Goal: Communication & Community: Answer question/provide support

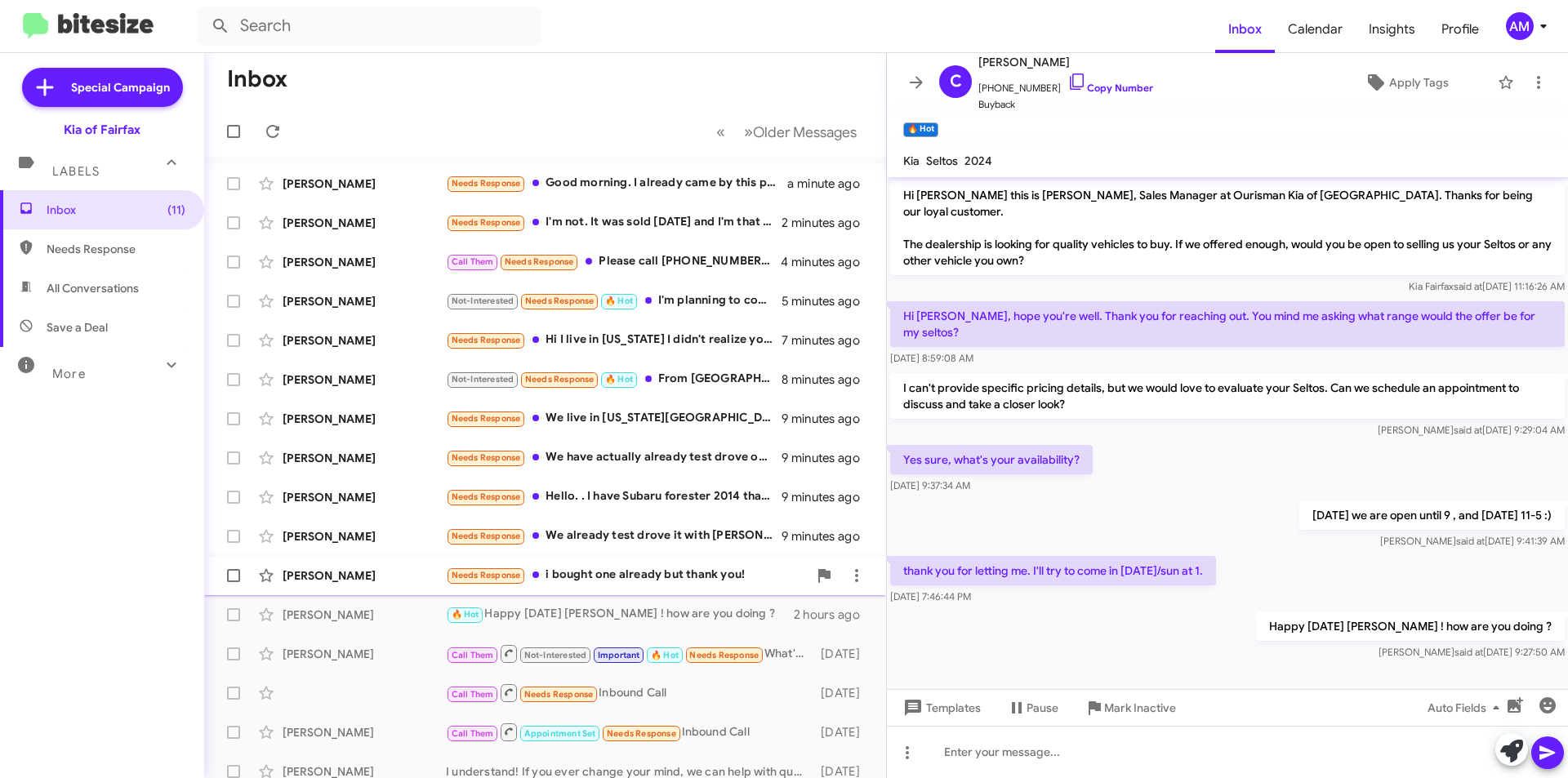
click at [571, 580] on div "Needs Response i bought one already but thank you!" at bounding box center [627, 575] width 362 height 19
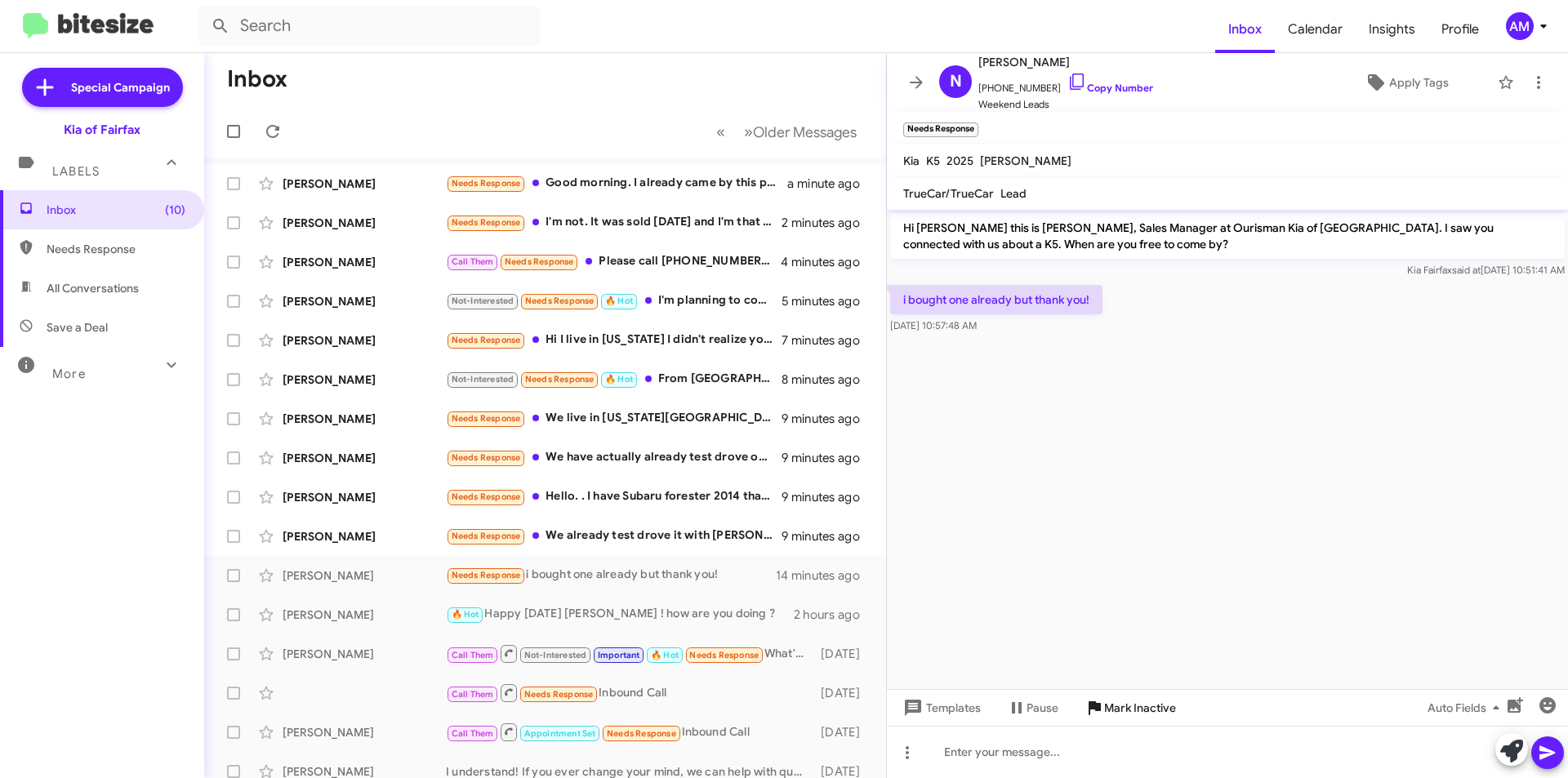
click at [1117, 710] on span "Mark Inactive" at bounding box center [1140, 708] width 72 height 30
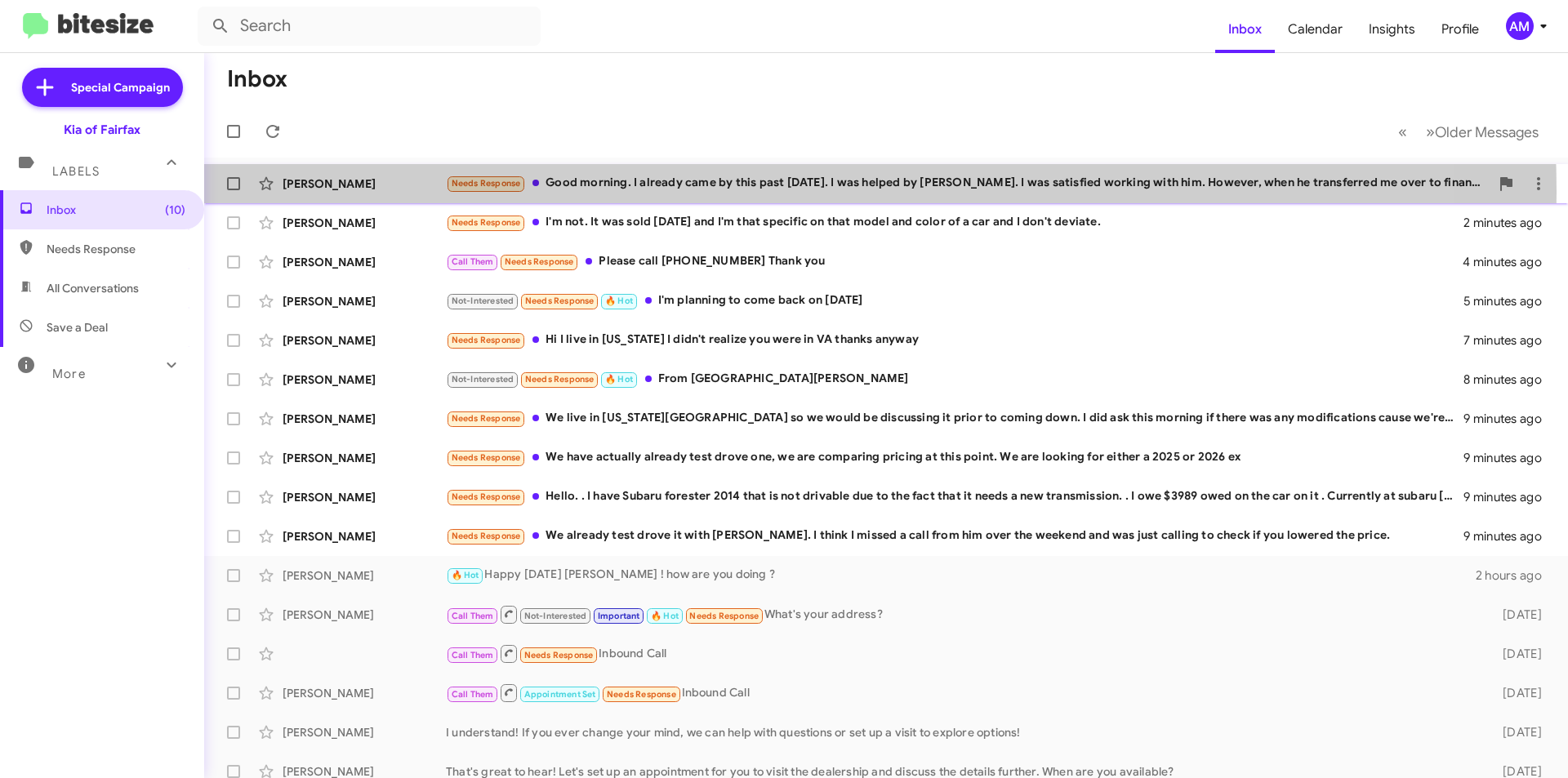
click at [676, 192] on div "Needs Response Good morning. I already came by this past [DATE]. I was helped b…" at bounding box center [968, 183] width 1044 height 19
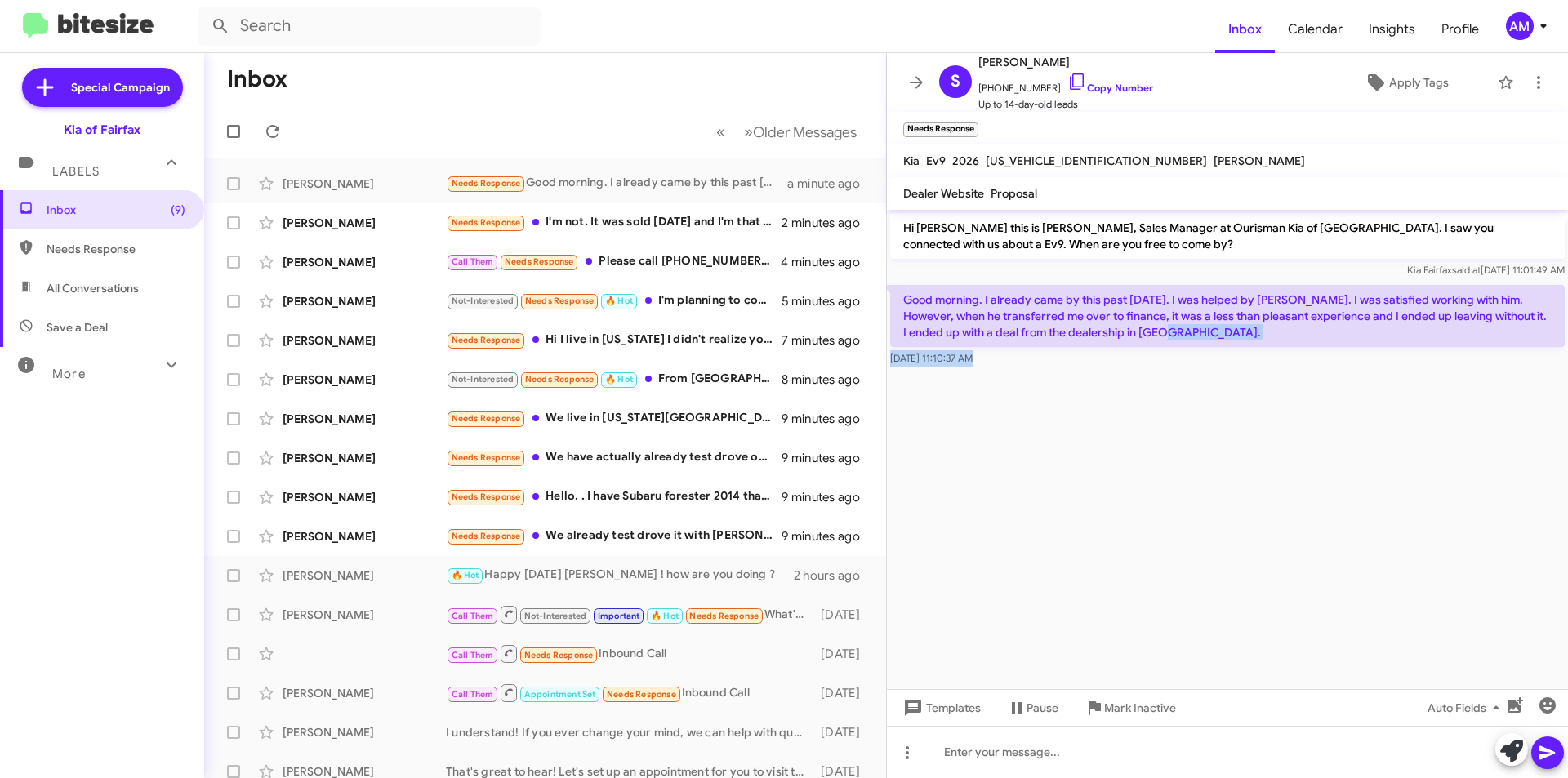
drag, startPoint x: 1156, startPoint y: 333, endPoint x: 1152, endPoint y: 402, distance: 69.1
click at [1152, 402] on cdk-virtual-scroll-viewport "Hi [PERSON_NAME] this is [PERSON_NAME], Sales Manager at Ourisman Kia of [GEOGR…" at bounding box center [1227, 449] width 681 height 479
click at [1137, 715] on span "Mark Inactive" at bounding box center [1140, 708] width 72 height 30
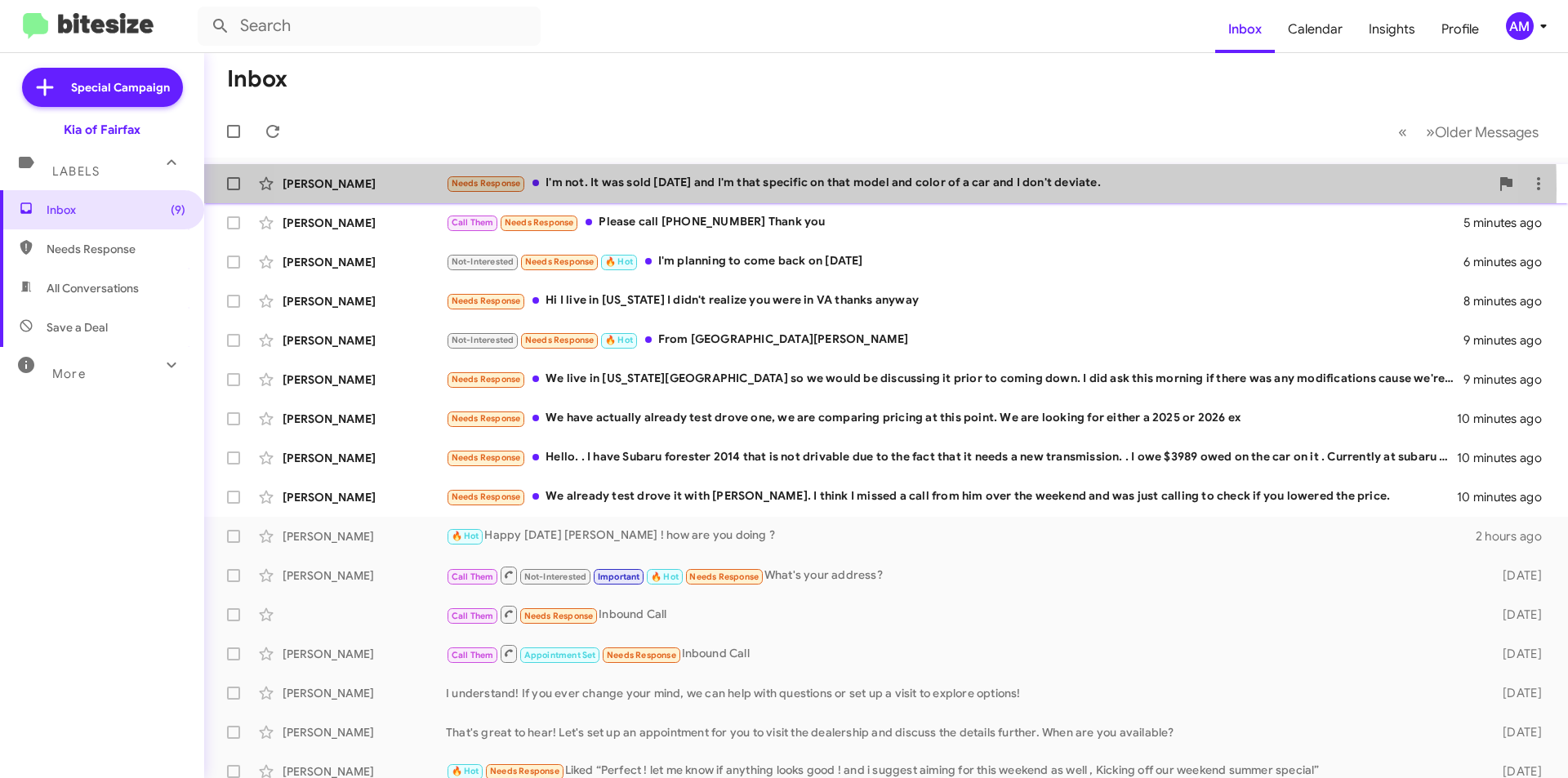
click at [811, 189] on div "Needs Response I'm not. It was sold [DATE] and I'm that specific on that model …" at bounding box center [968, 183] width 1044 height 19
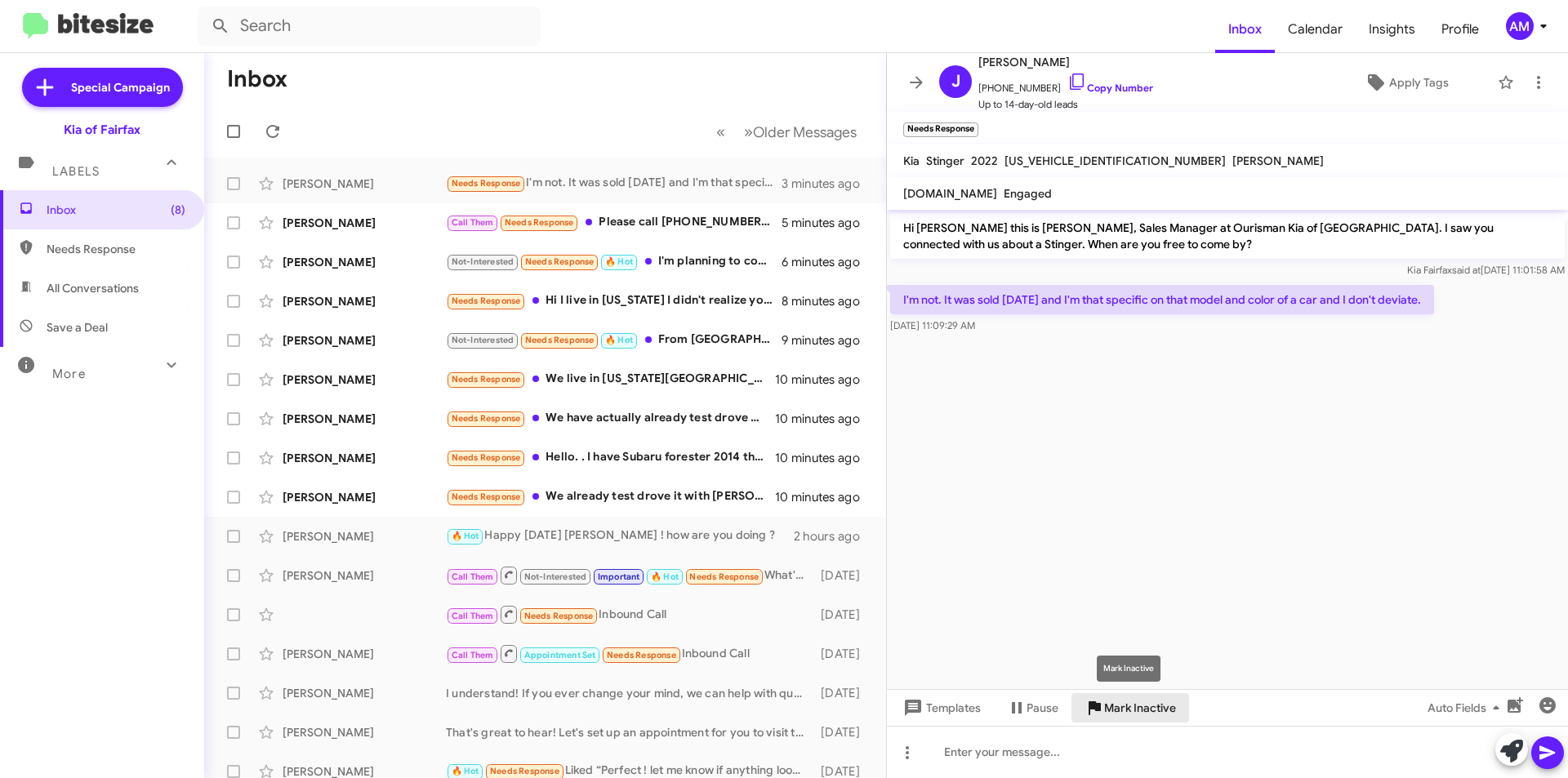
click at [1149, 719] on span "Mark Inactive" at bounding box center [1140, 708] width 72 height 30
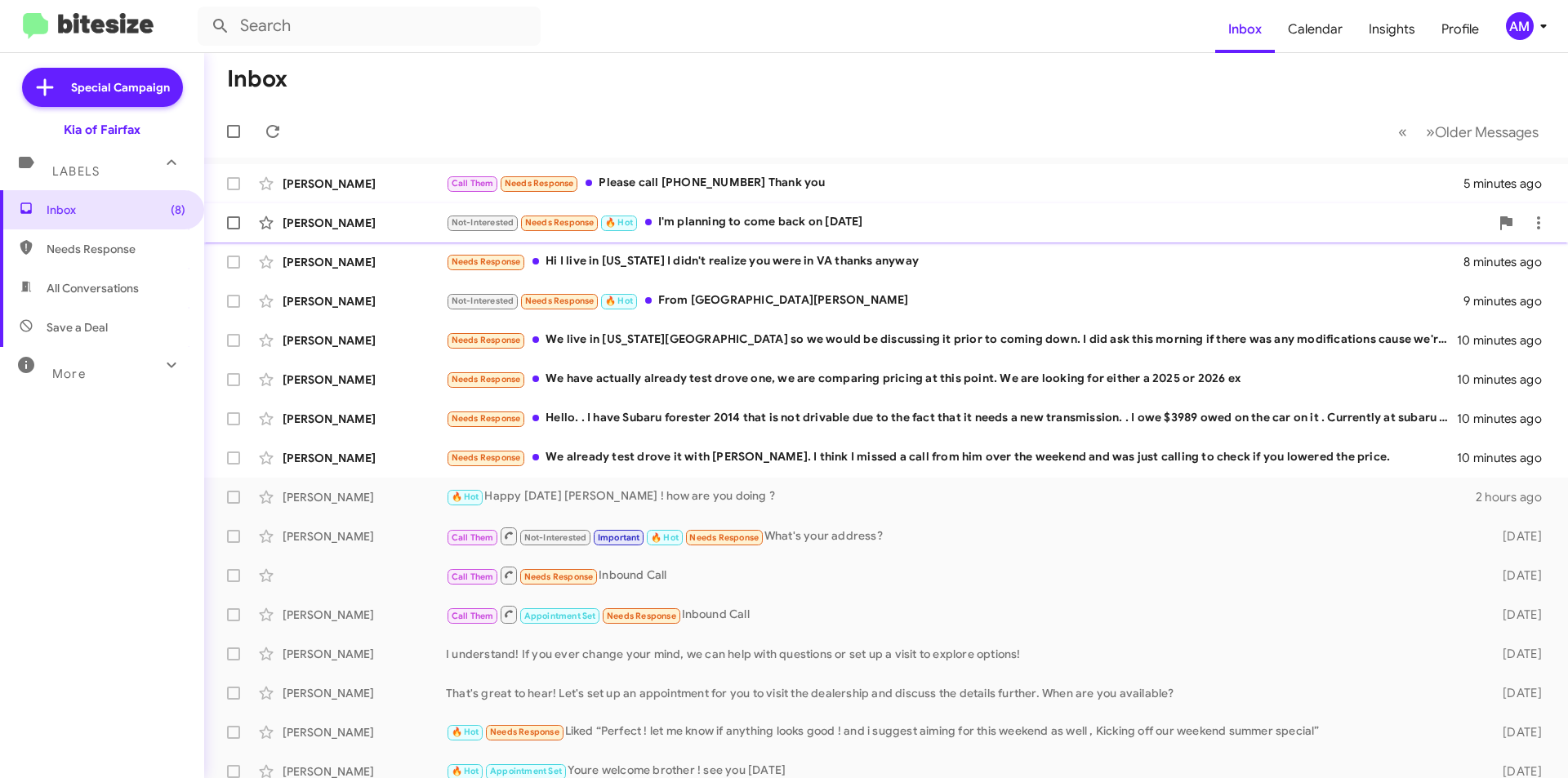
click at [875, 235] on div "[PERSON_NAME] Not-Interested Needs Response 🔥 Hot I'm planning to come back on …" at bounding box center [886, 223] width 1338 height 32
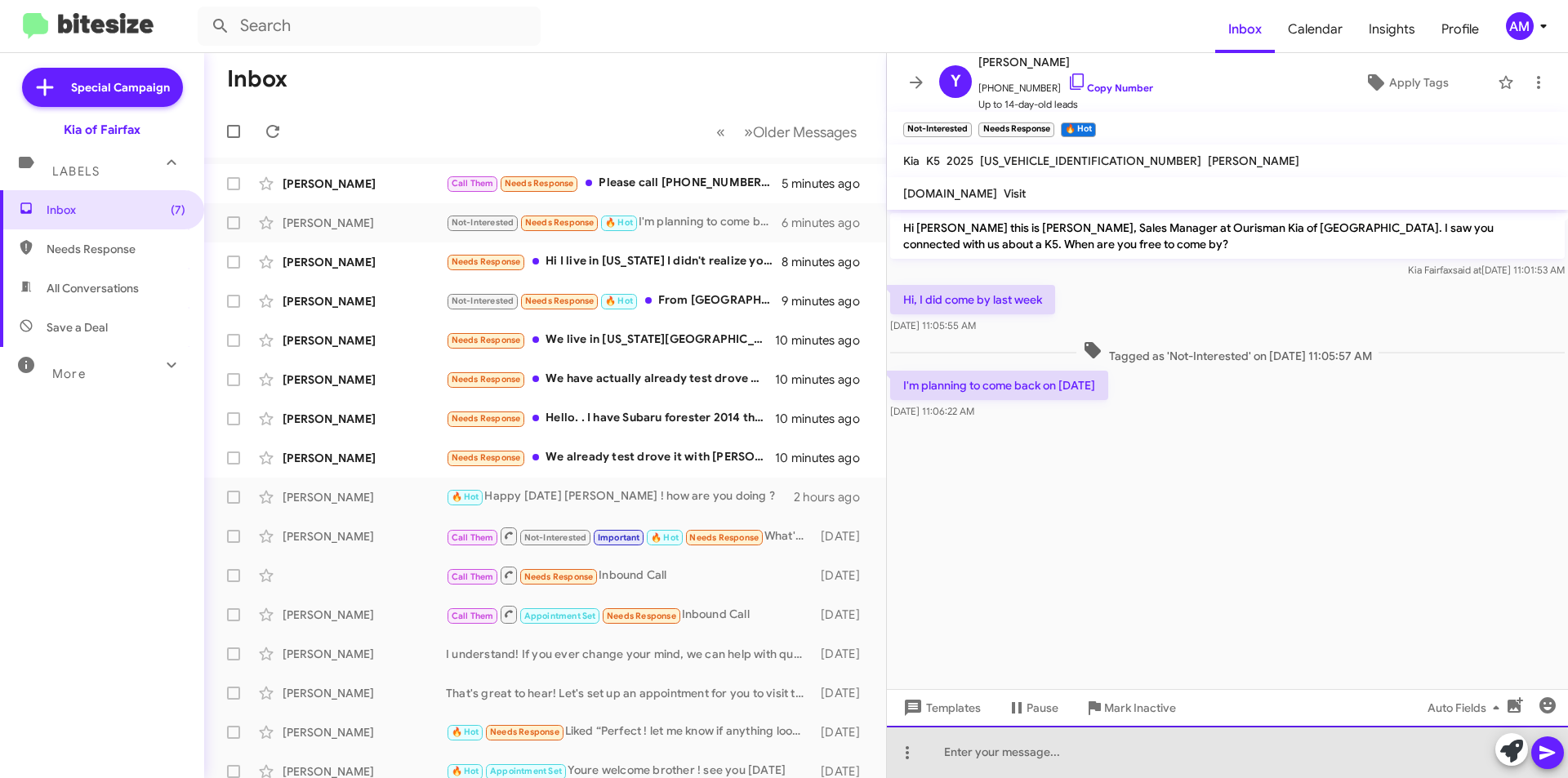
click at [1110, 757] on div at bounding box center [1227, 751] width 681 height 52
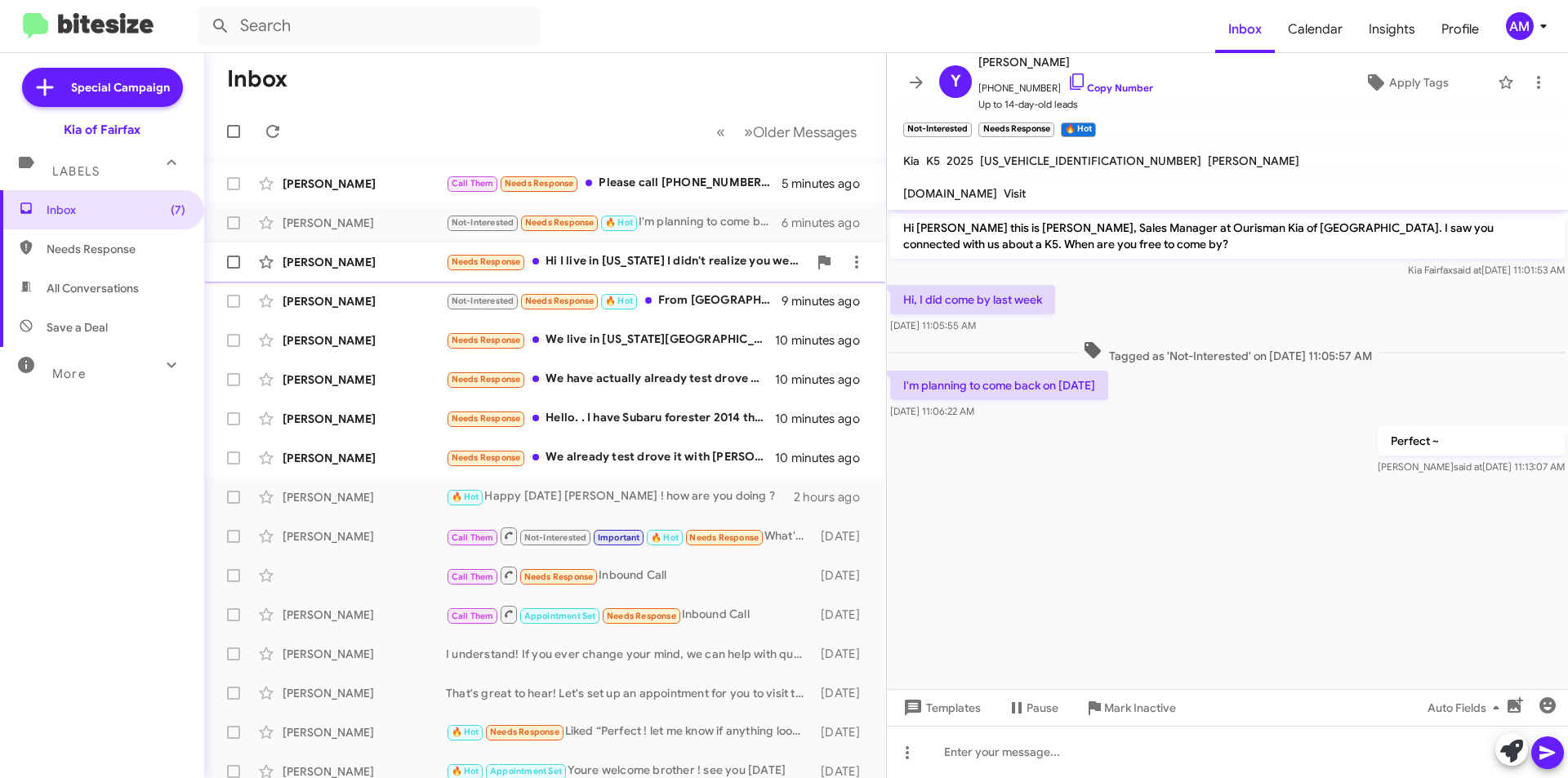
click at [689, 253] on div "Needs Response Hi I live in [US_STATE] I didn't realize you were in [GEOGRAPHIC…" at bounding box center [627, 262] width 362 height 19
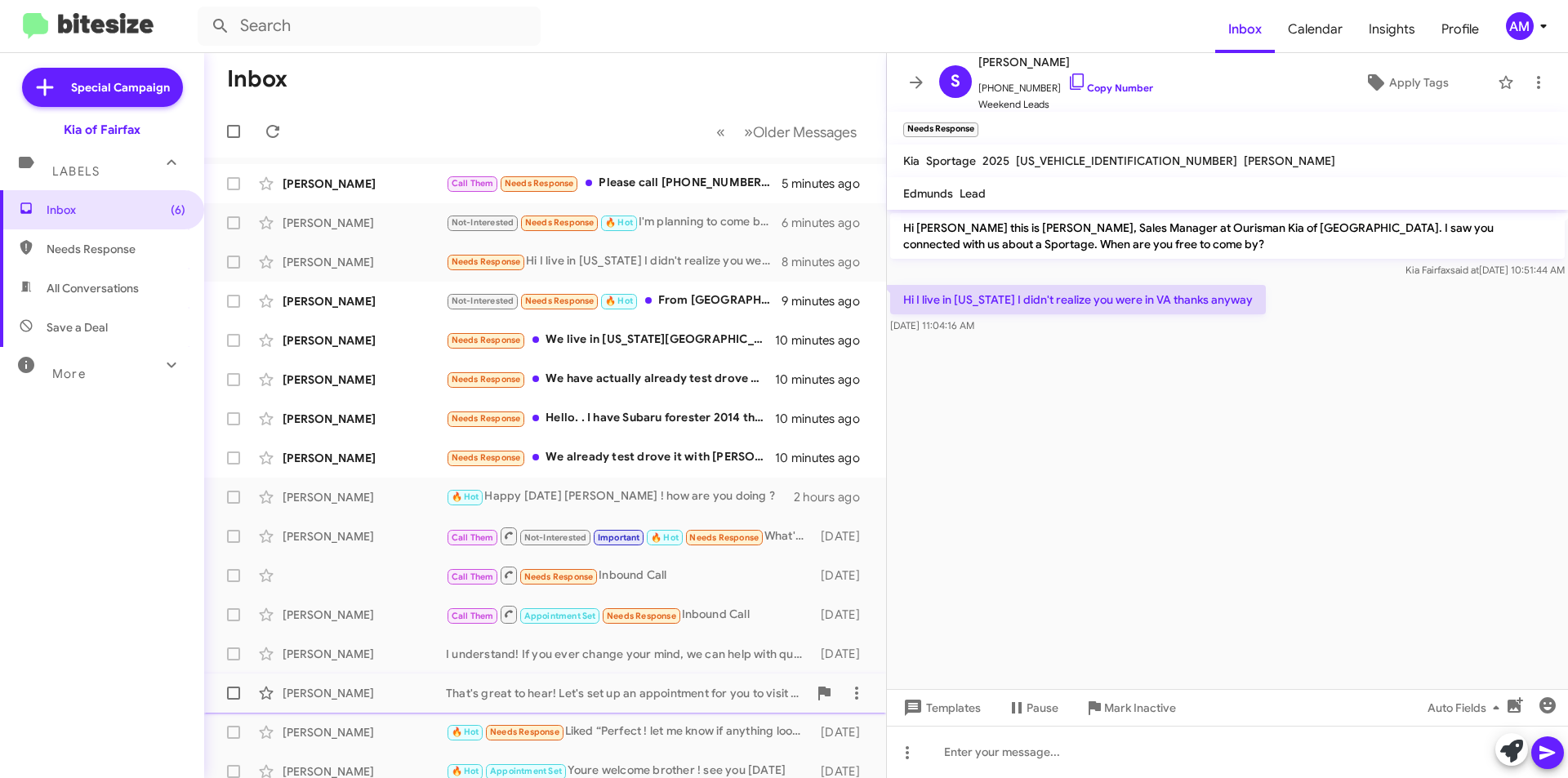
click at [1140, 710] on span "Mark Inactive" at bounding box center [1140, 708] width 72 height 30
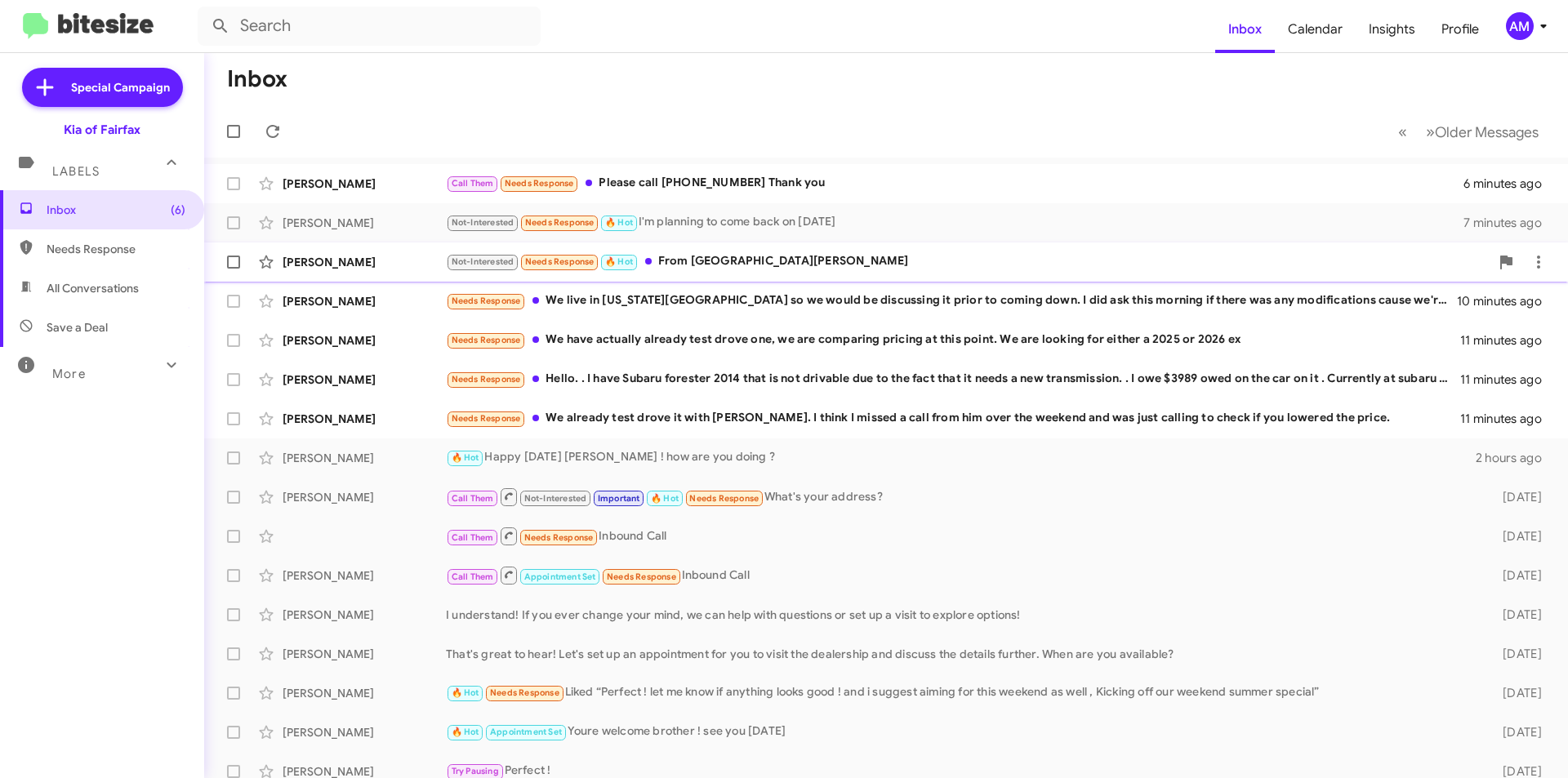
click at [852, 268] on div "Not-Interested Needs Response 🔥 Hot From [GEOGRAPHIC_DATA][PERSON_NAME]" at bounding box center [968, 262] width 1044 height 19
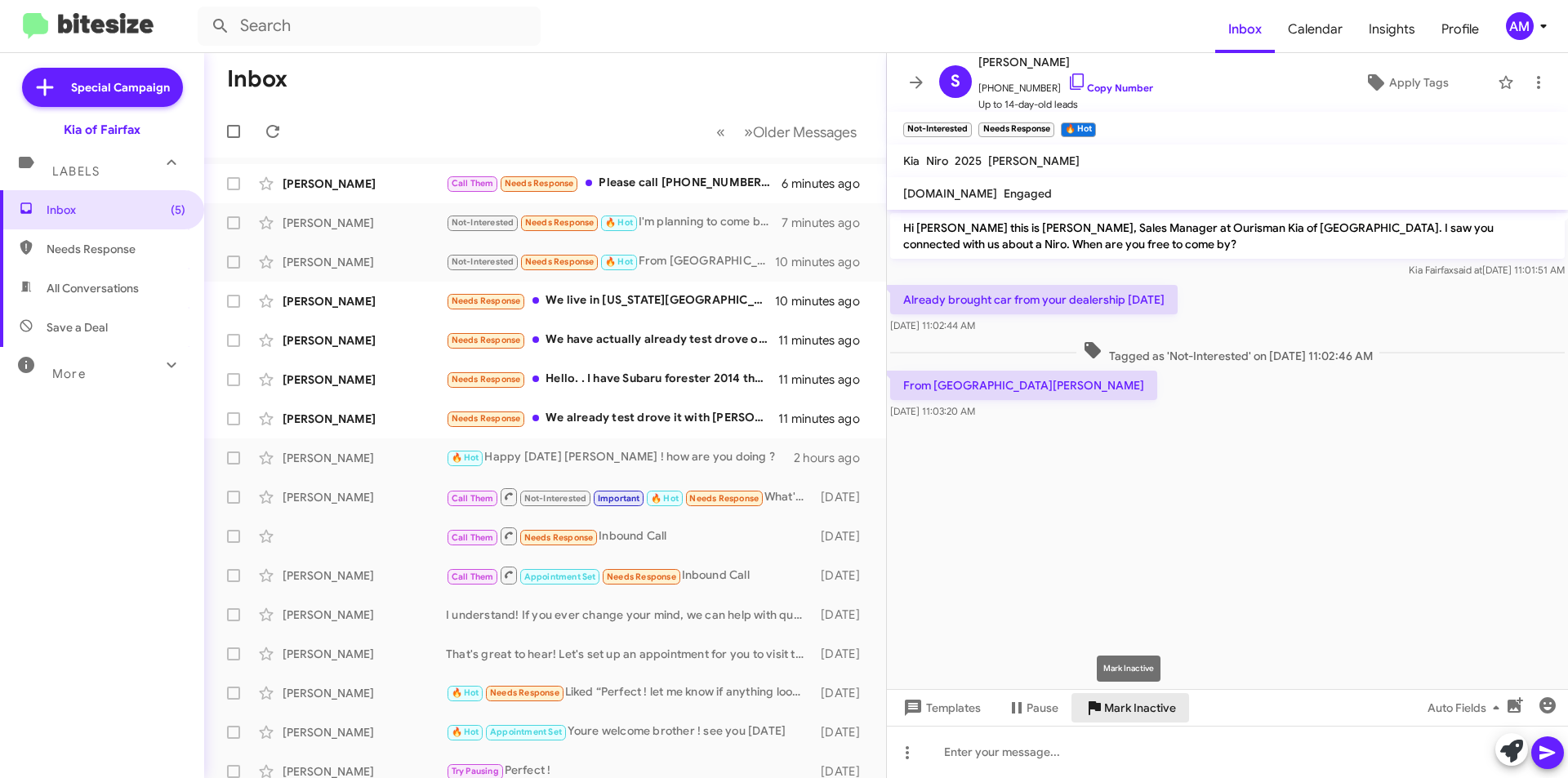
click at [1123, 713] on span "Mark Inactive" at bounding box center [1140, 708] width 72 height 30
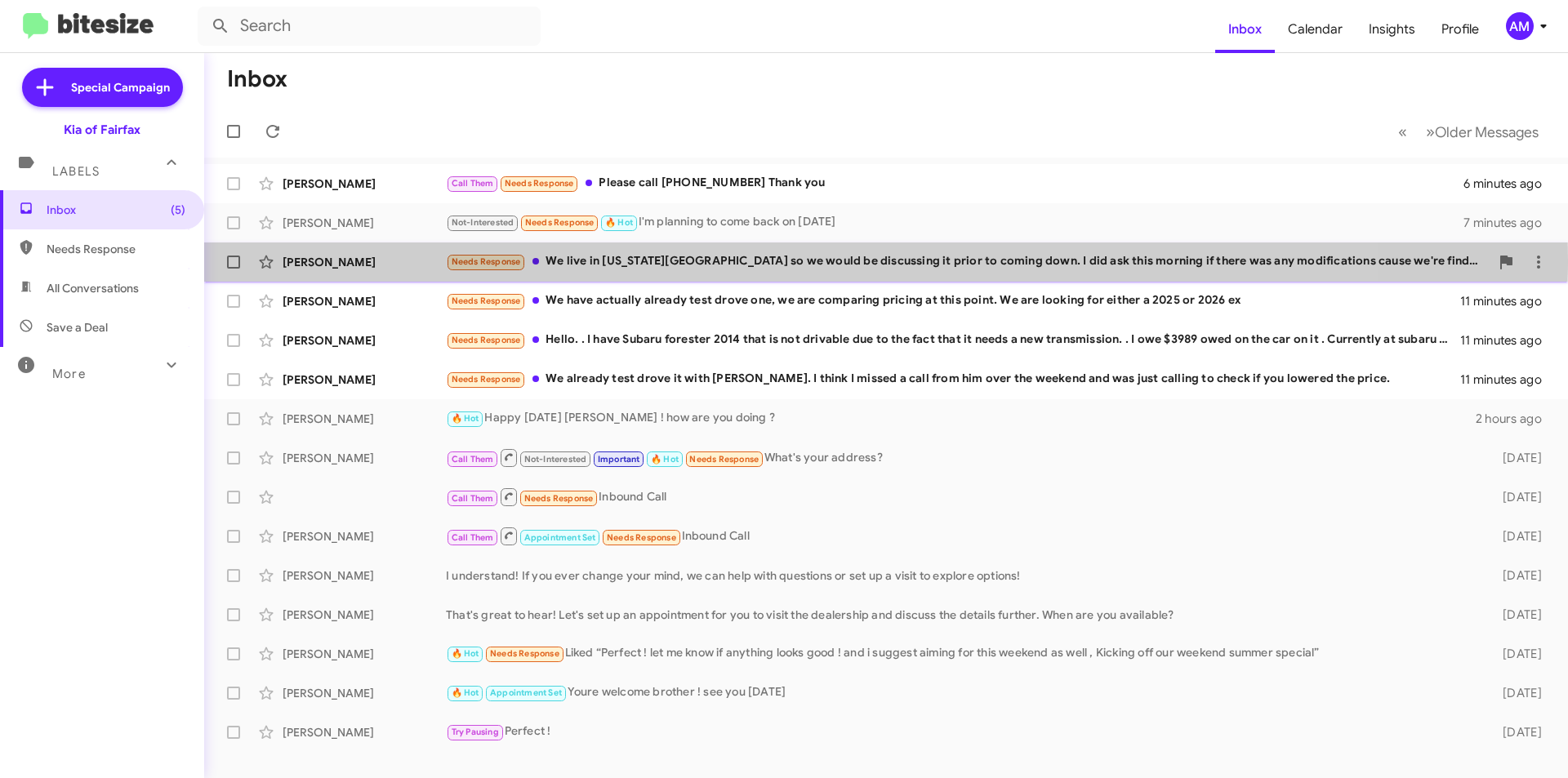
click at [746, 261] on div "Needs Response We live in [US_STATE][GEOGRAPHIC_DATA] so we would be discussing…" at bounding box center [968, 262] width 1044 height 19
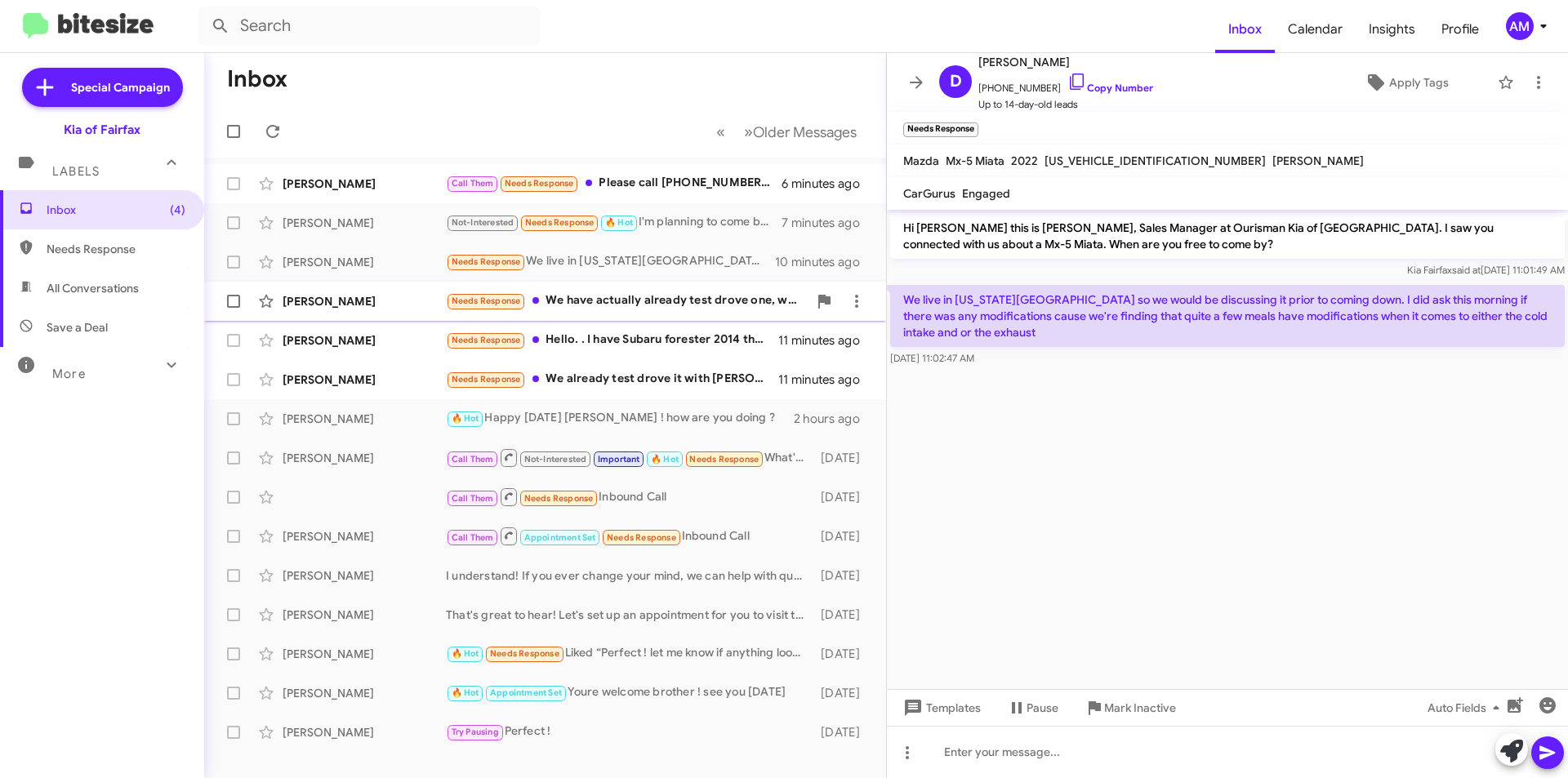
click at [623, 295] on div "Needs Response We have actually already test drove one, we are comparing pricin…" at bounding box center [627, 301] width 362 height 19
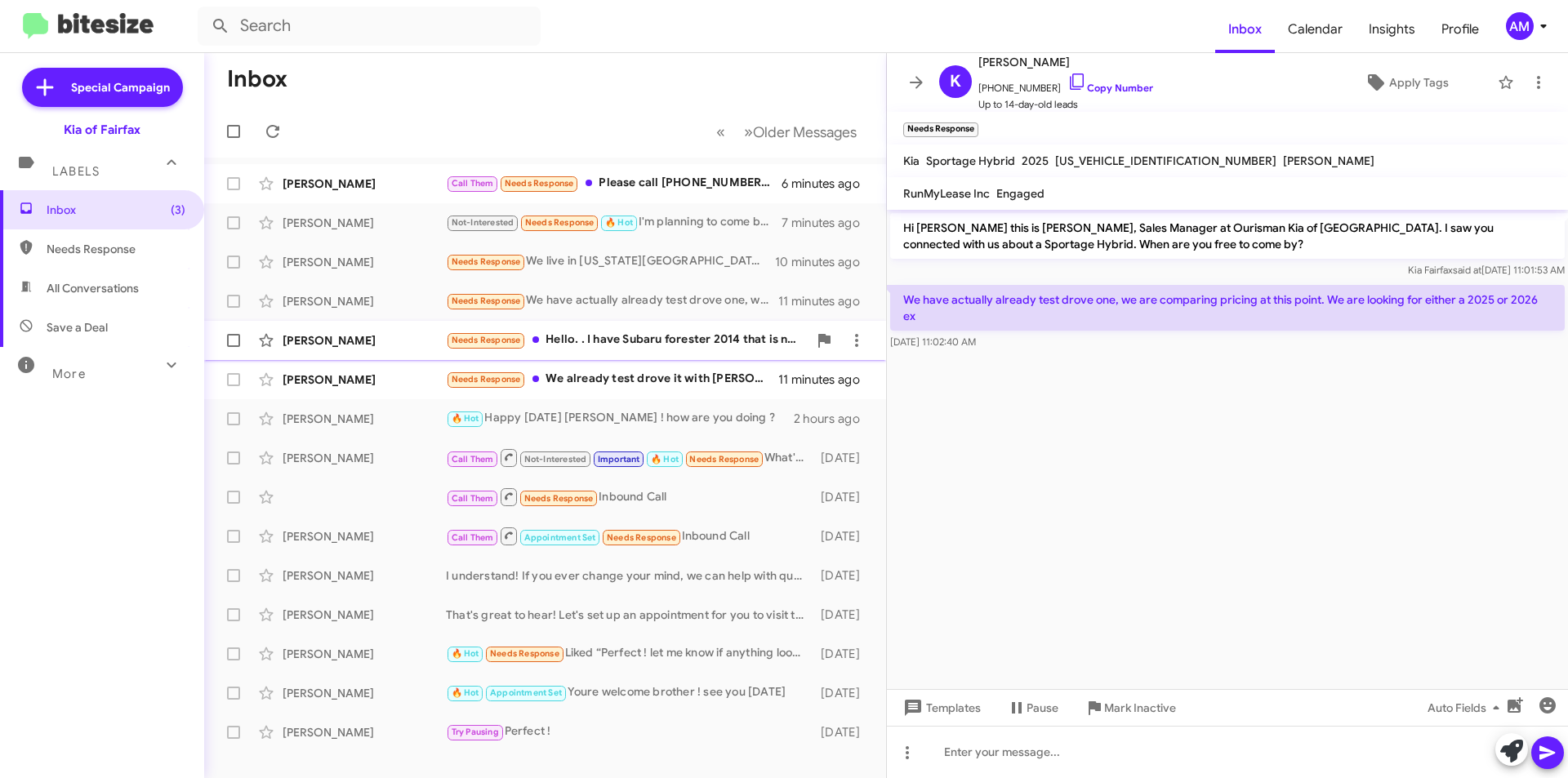
click at [695, 343] on div "Needs Response Hello. . I have Subaru forester 2014 that is not drivable due to…" at bounding box center [627, 340] width 362 height 19
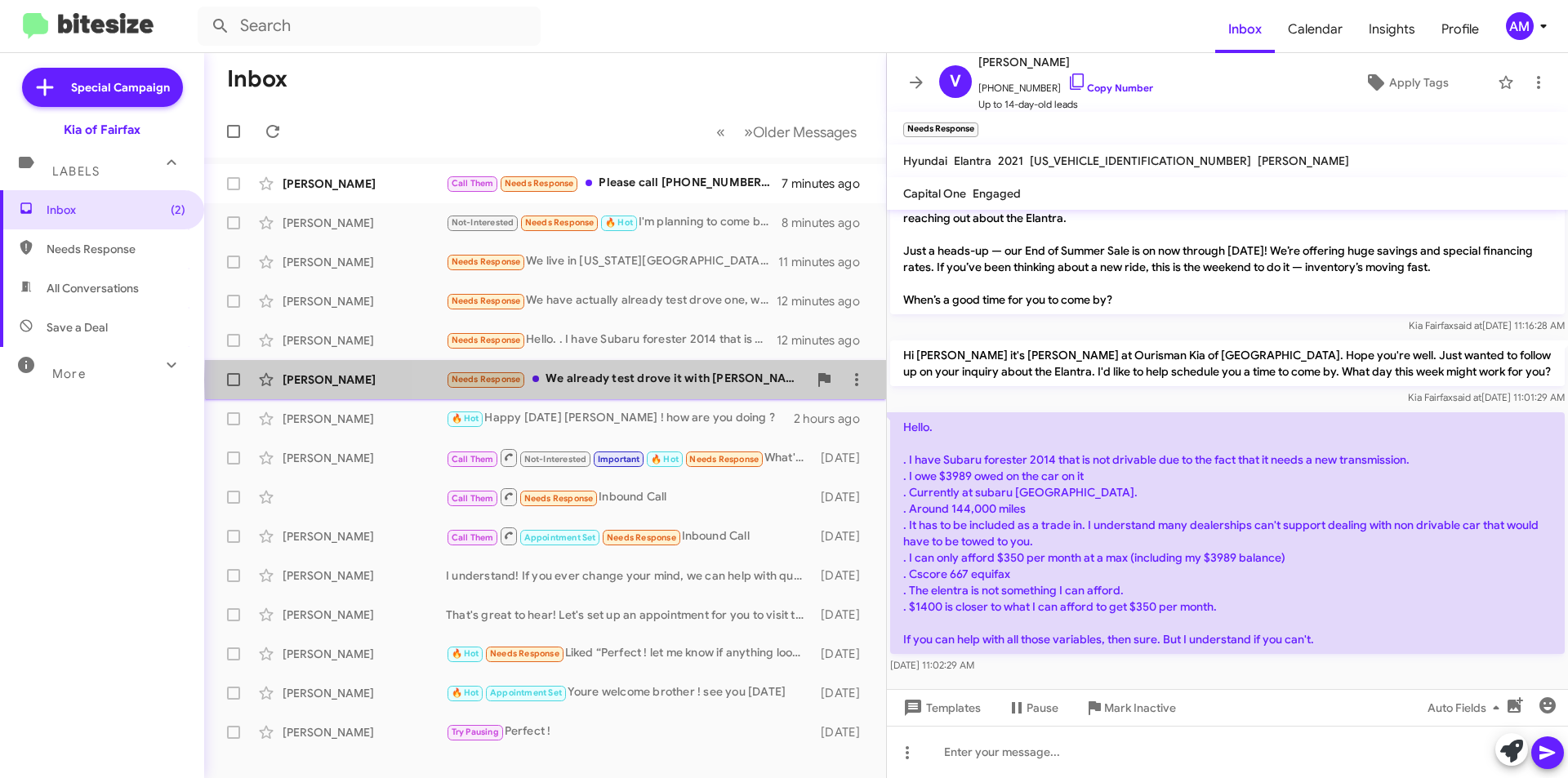
click at [675, 380] on div "Needs Response We already test drove it with [PERSON_NAME]. I think I missed a …" at bounding box center [627, 379] width 362 height 19
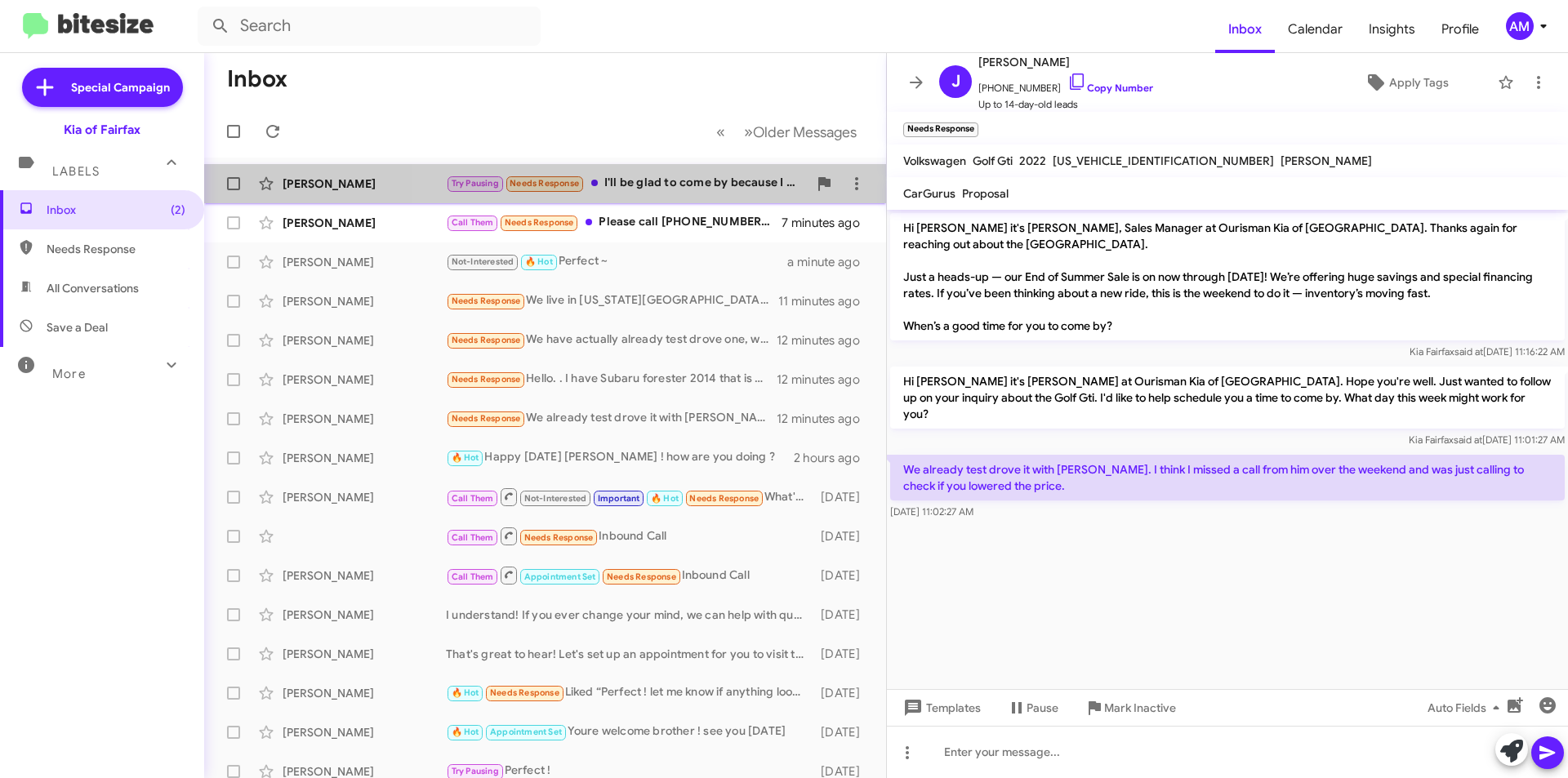
click at [720, 193] on div "Try Pausing Needs Response I'll be glad to come by because I really want a car …" at bounding box center [627, 183] width 362 height 19
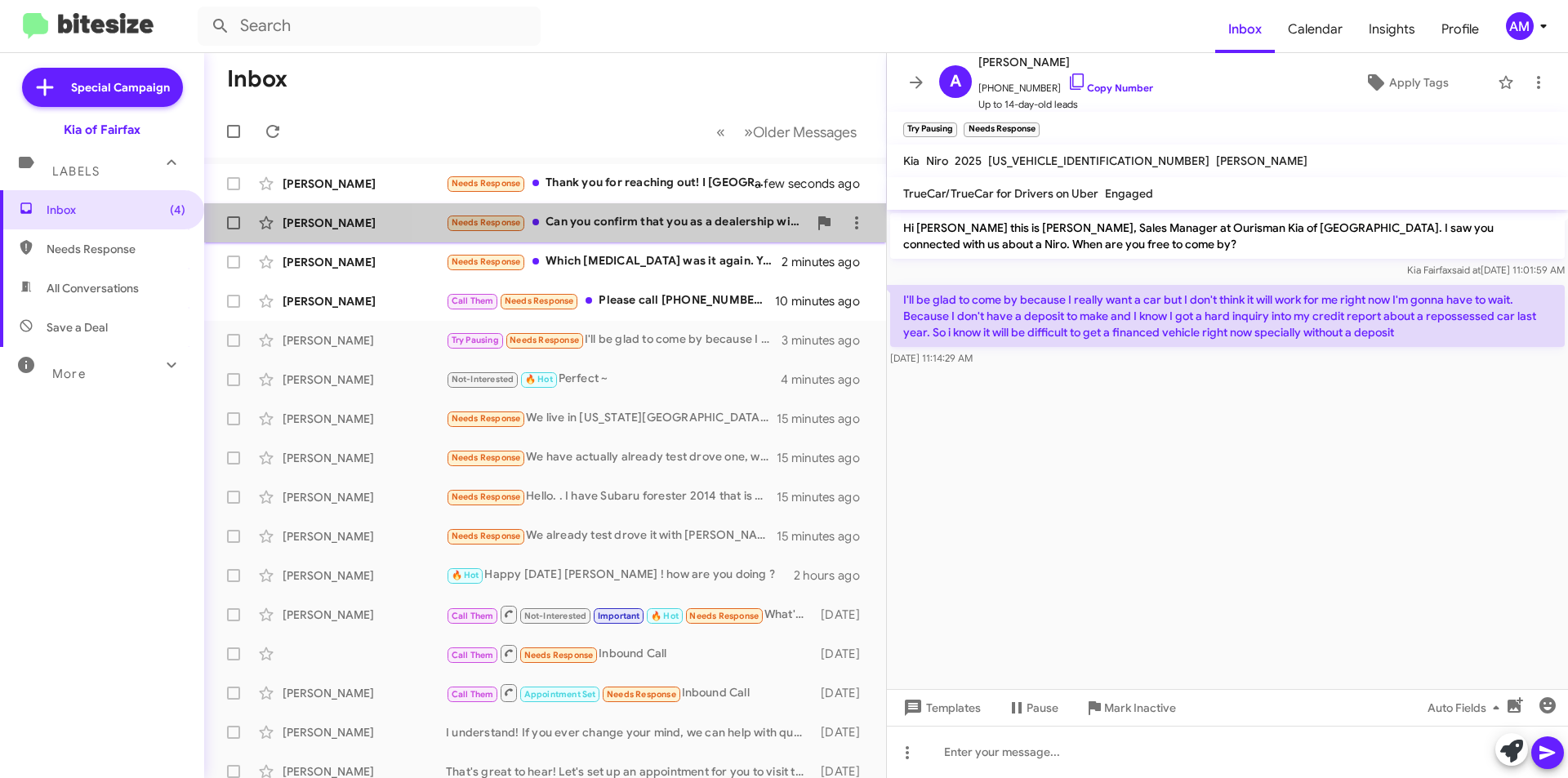
click at [648, 217] on div "Needs Response Can you confirm that you as a dealership will apply for the 7500…" at bounding box center [627, 223] width 362 height 19
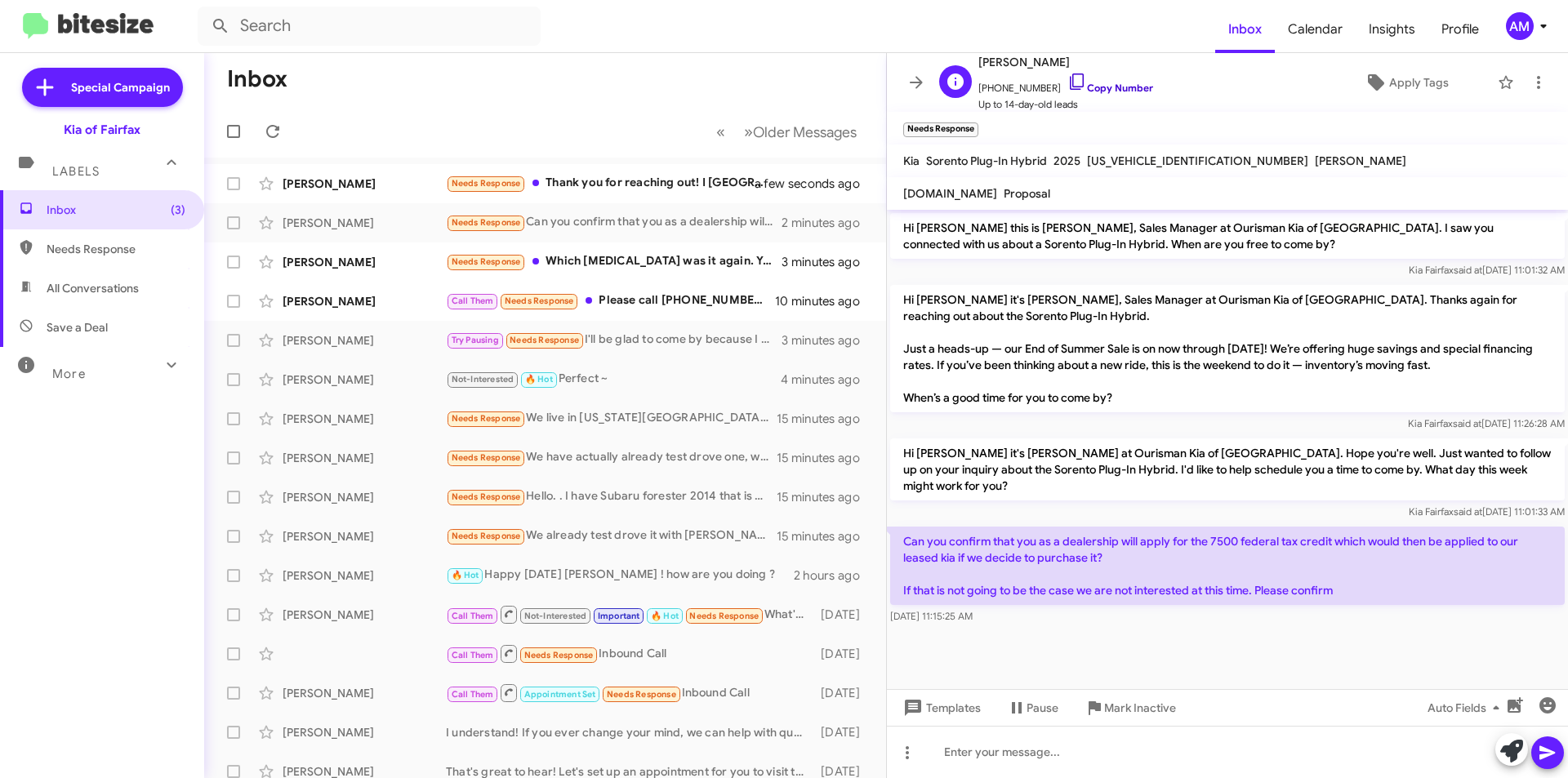
click at [1096, 86] on link "Copy Number" at bounding box center [1110, 87] width 86 height 12
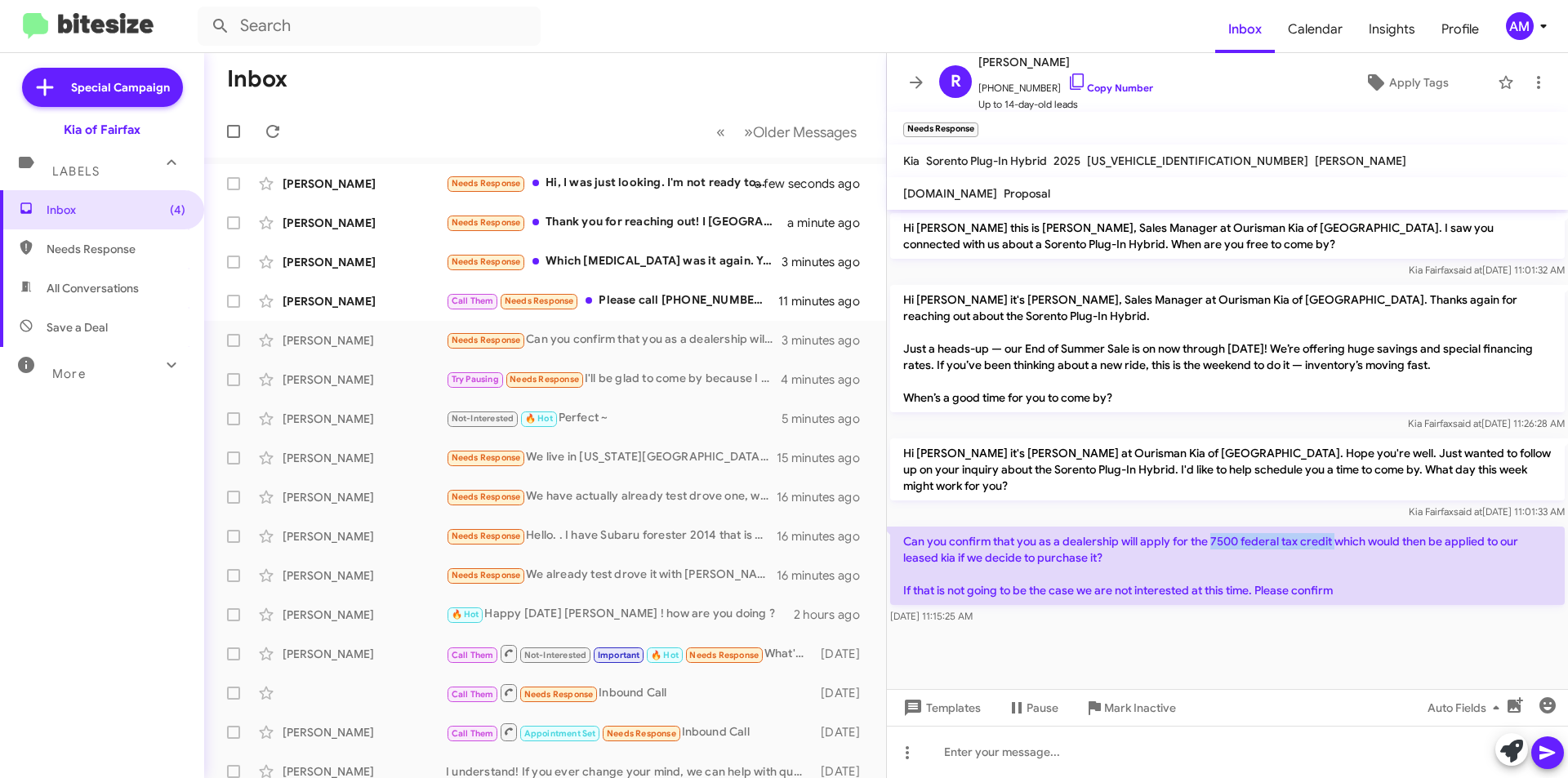
drag, startPoint x: 1211, startPoint y: 526, endPoint x: 1333, endPoint y: 523, distance: 122.0
click at [1333, 527] on p "Can you confirm that you as a dealership will apply for the 7500 federal tax cr…" at bounding box center [1227, 566] width 675 height 78
copy p "7500 federal tax credit"
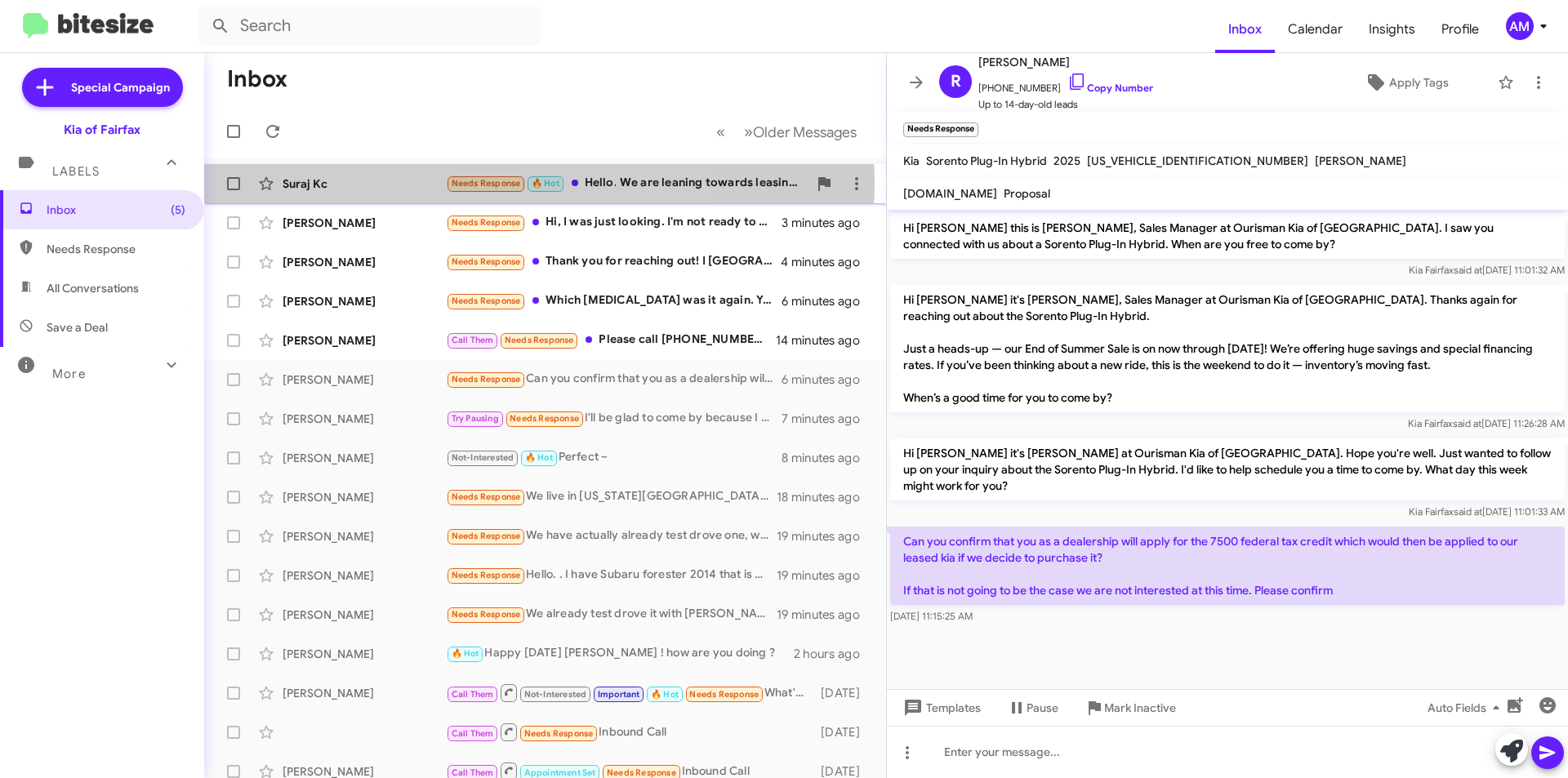
click at [380, 183] on div "Suraj Kc" at bounding box center [364, 183] width 163 height 16
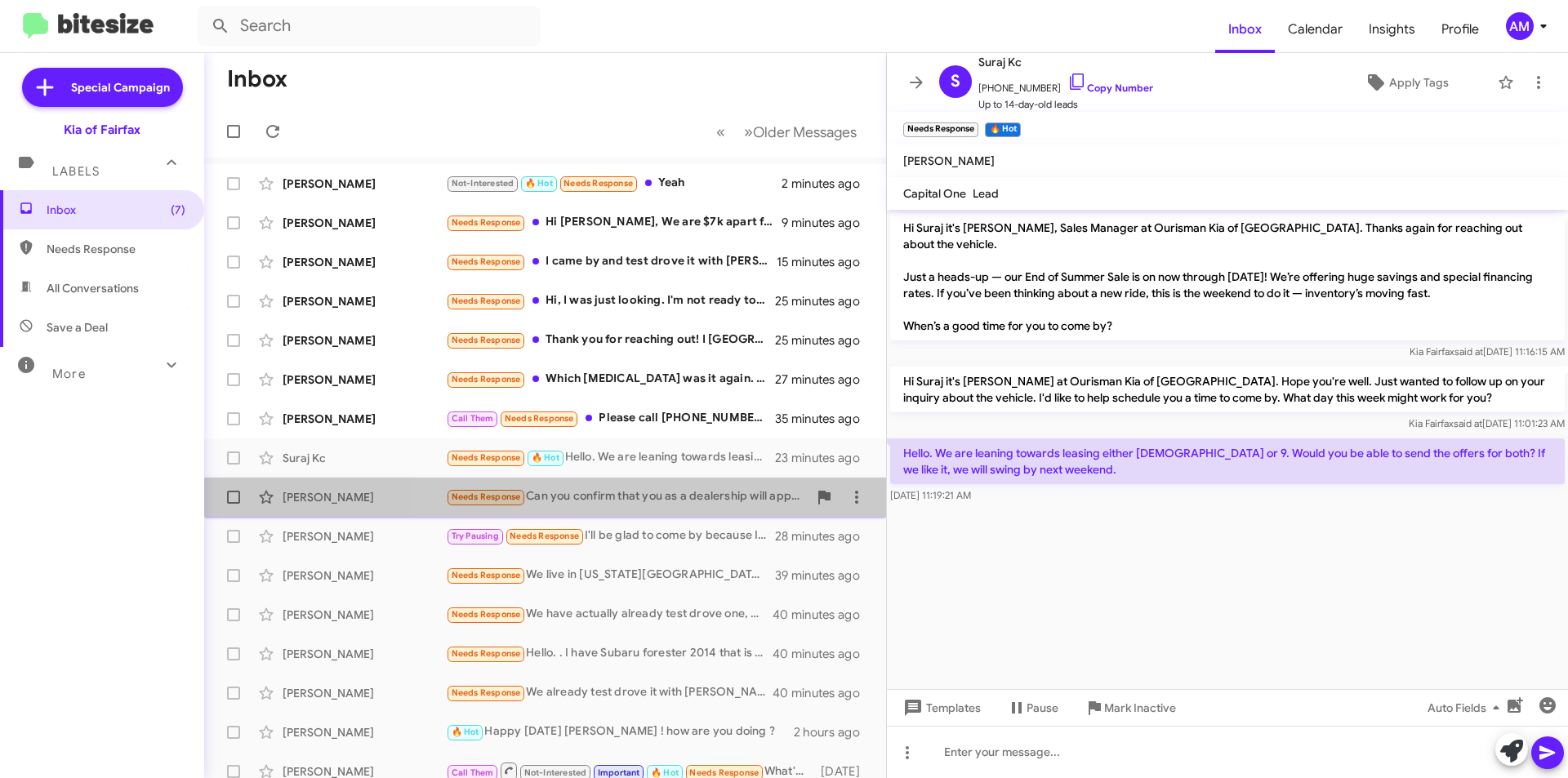
click at [729, 504] on div "Needs Response Can you confirm that you as a dealership will apply for the 7500…" at bounding box center [627, 497] width 362 height 19
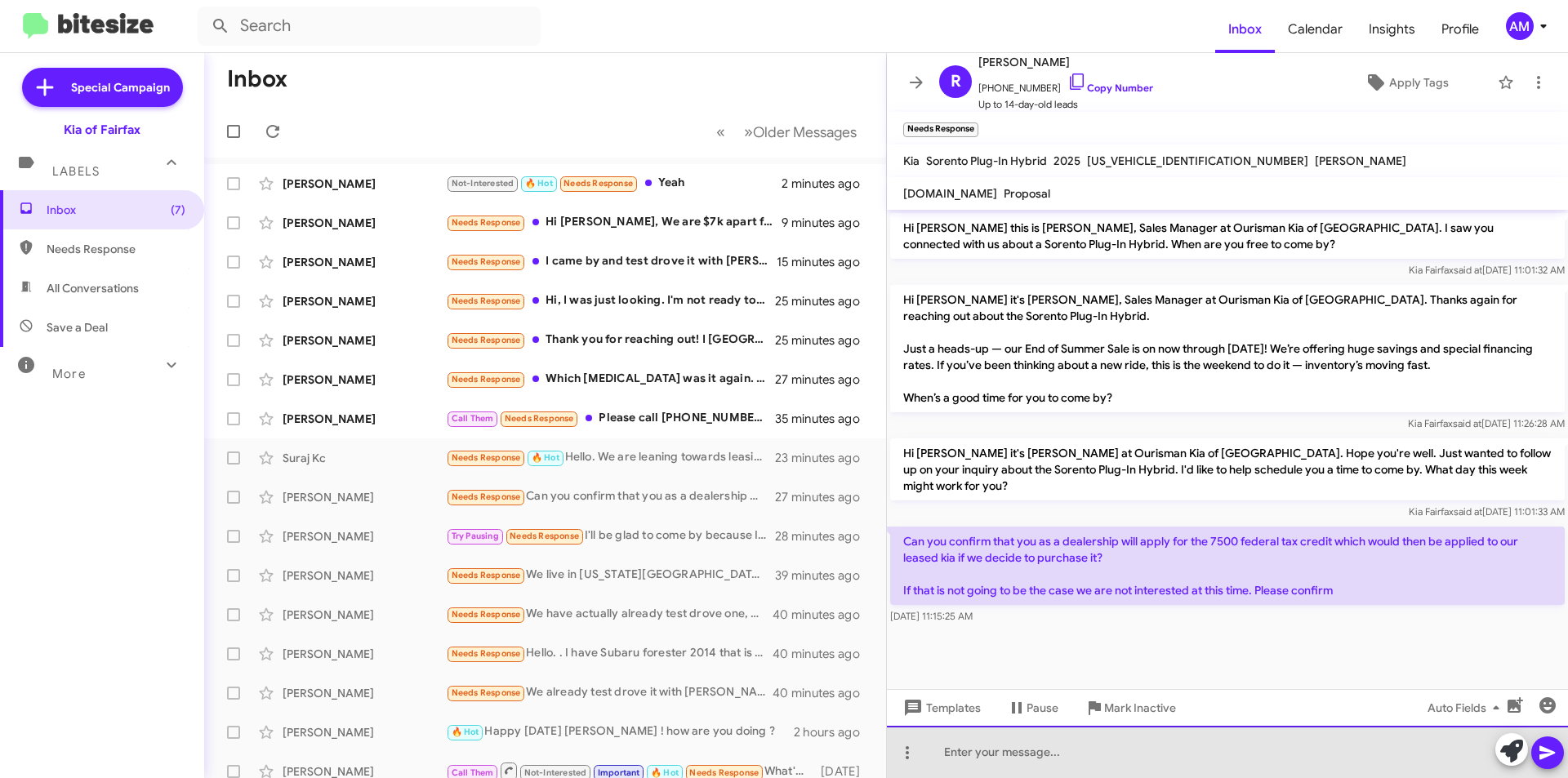
click at [1095, 764] on div at bounding box center [1227, 751] width 681 height 52
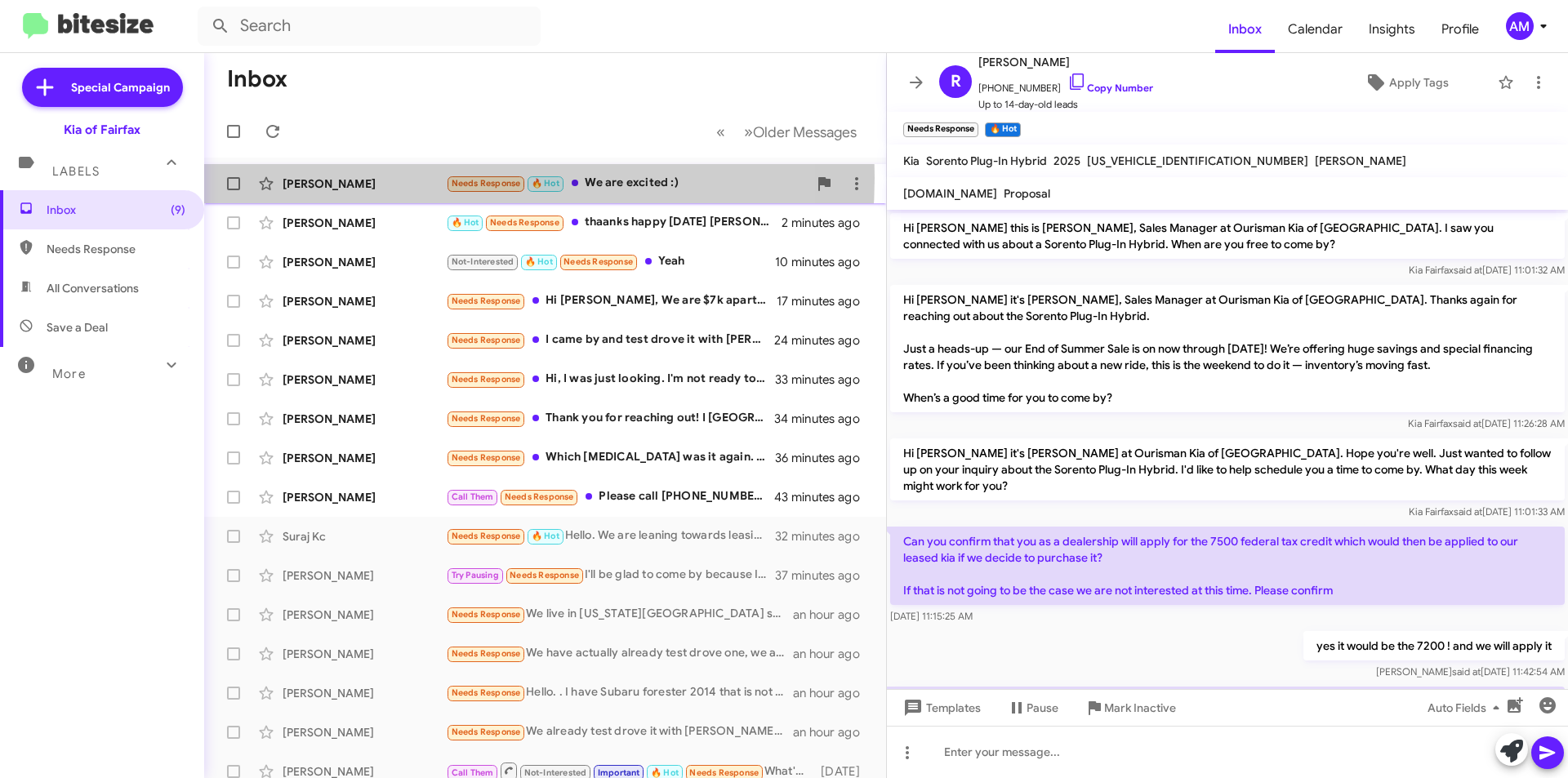
click at [429, 178] on div "[PERSON_NAME]" at bounding box center [364, 183] width 163 height 16
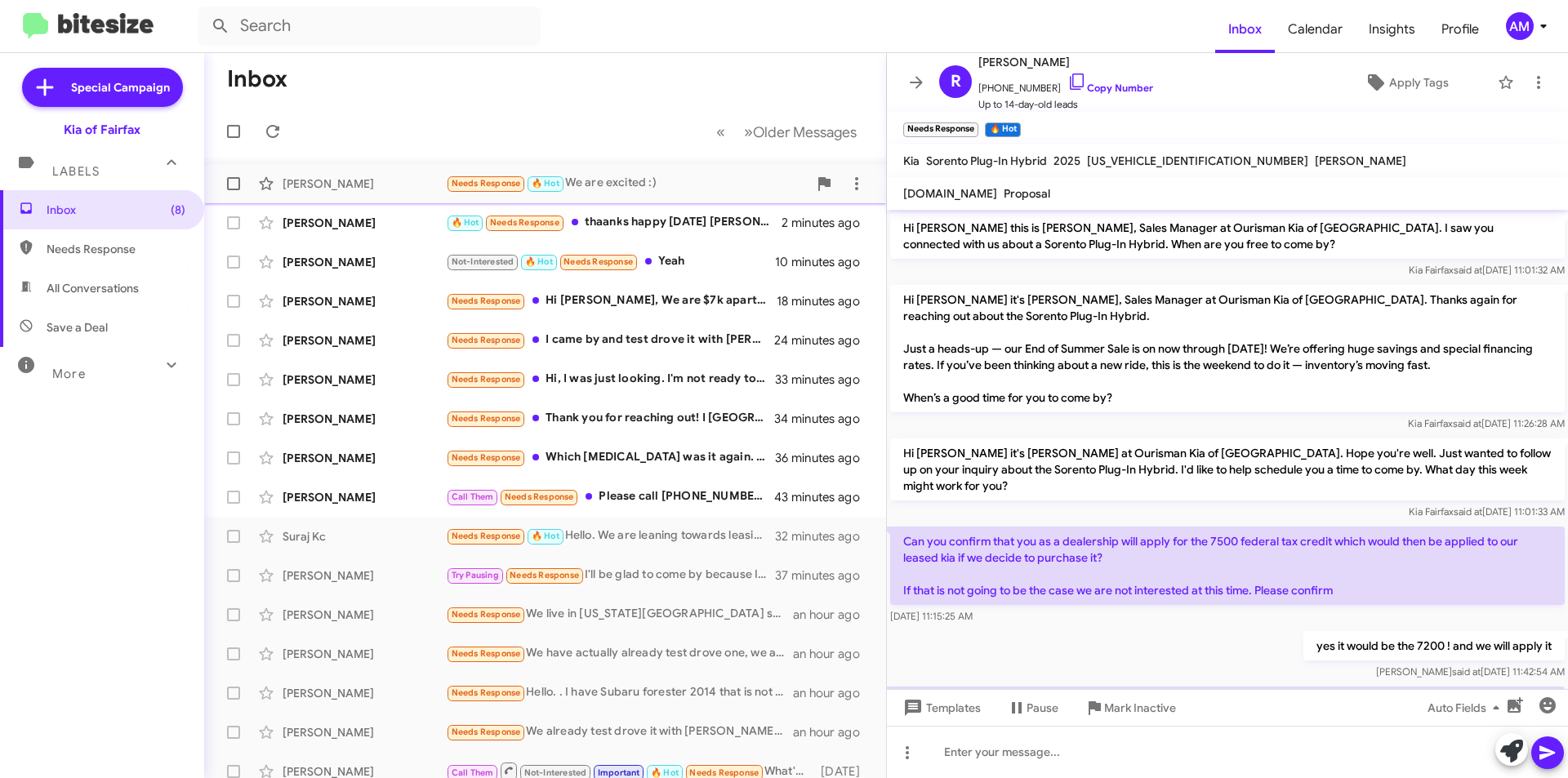
click at [604, 184] on div "Needs Response 🔥 Hot We are excited :)" at bounding box center [627, 183] width 362 height 19
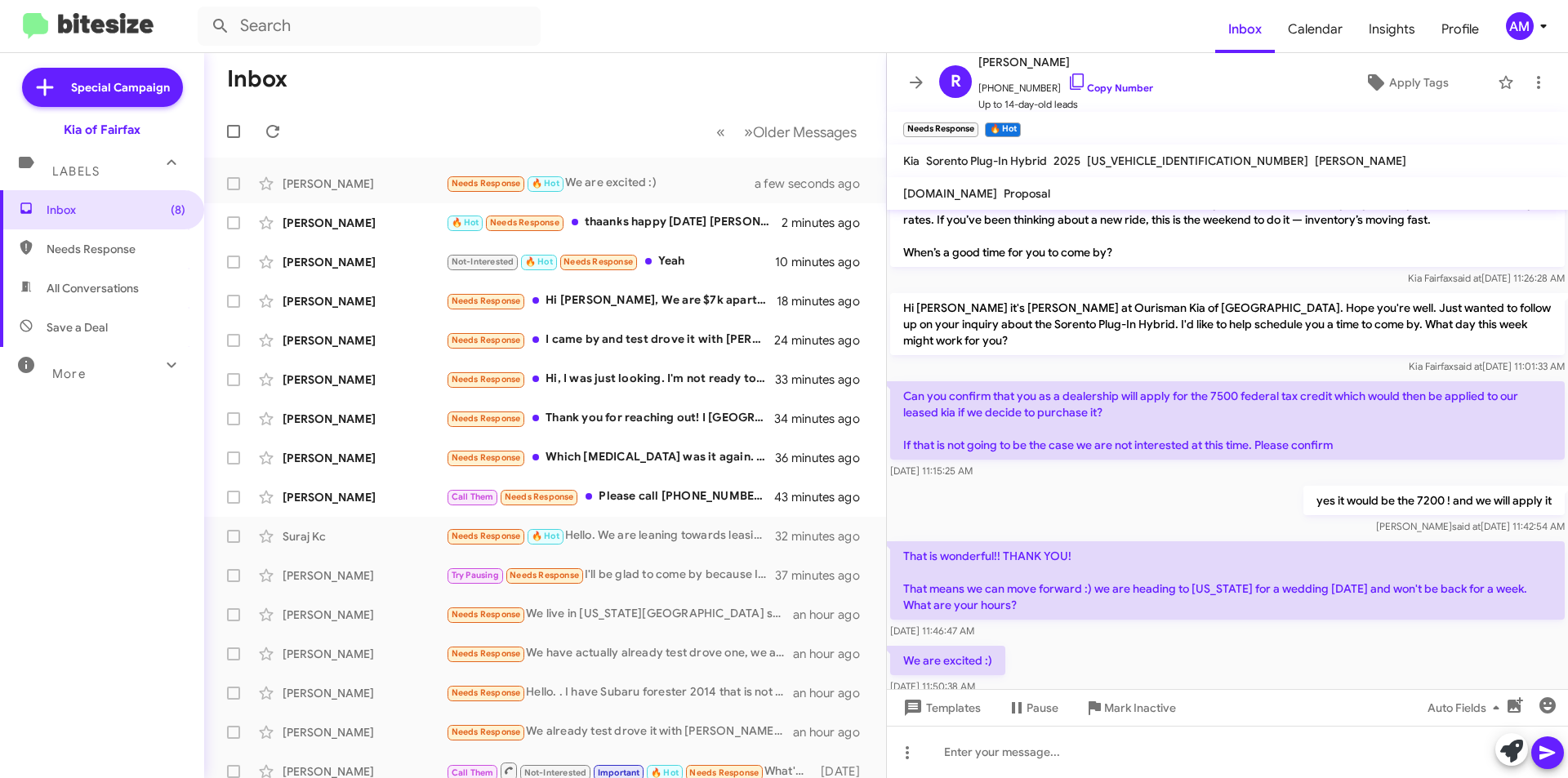
scroll to position [183, 0]
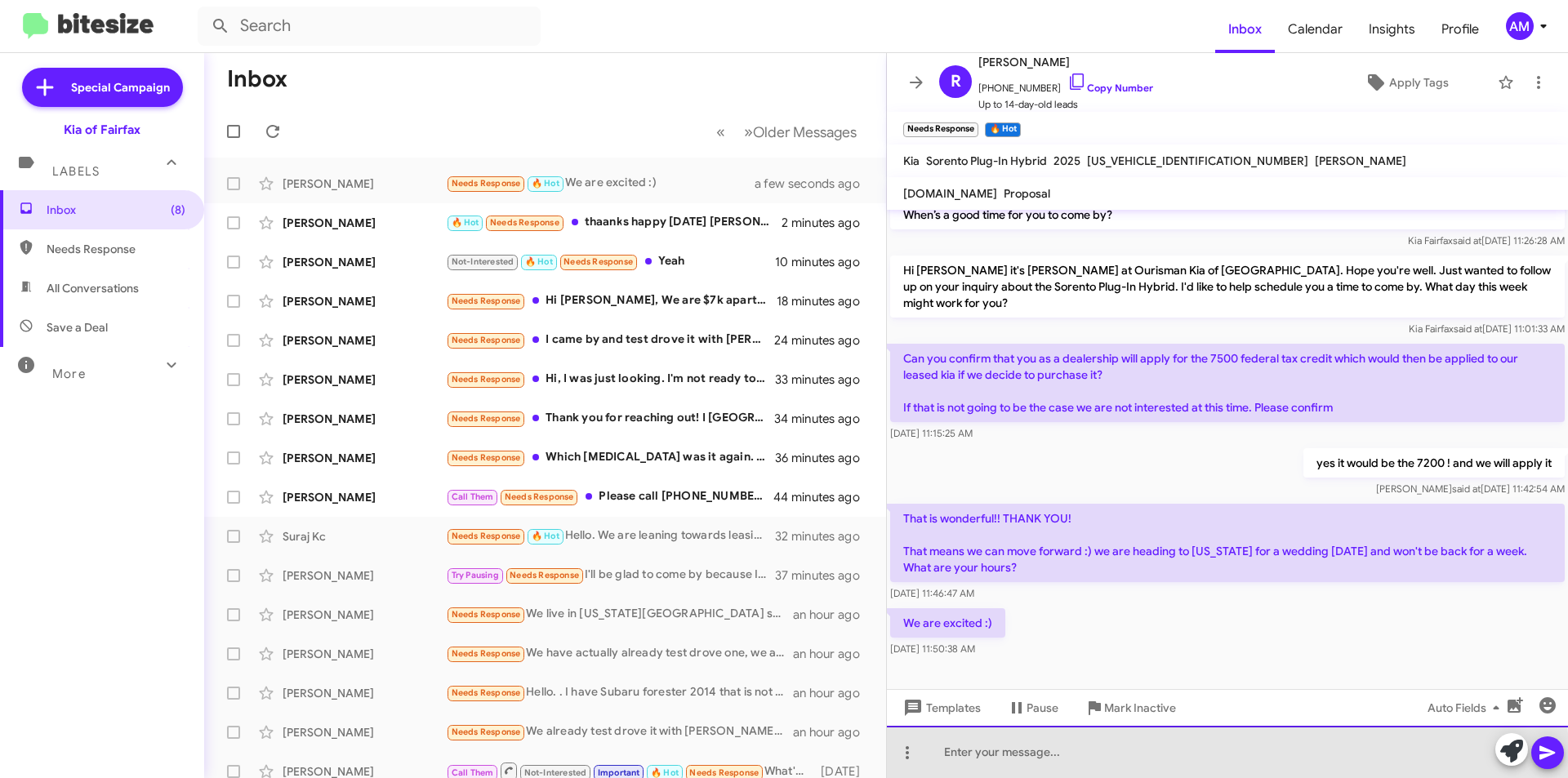
click at [1034, 762] on div at bounding box center [1227, 751] width 681 height 52
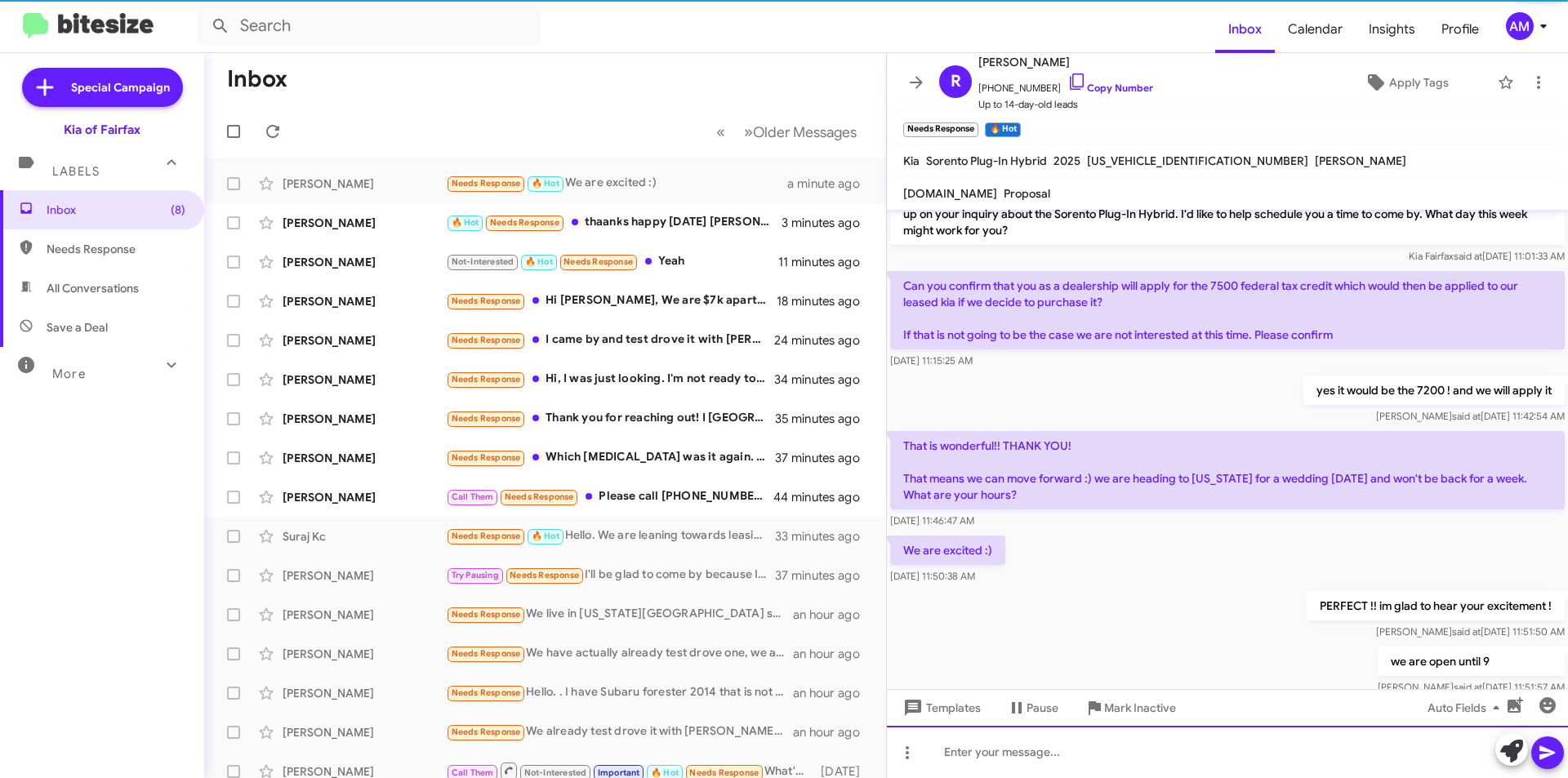
scroll to position [302, 0]
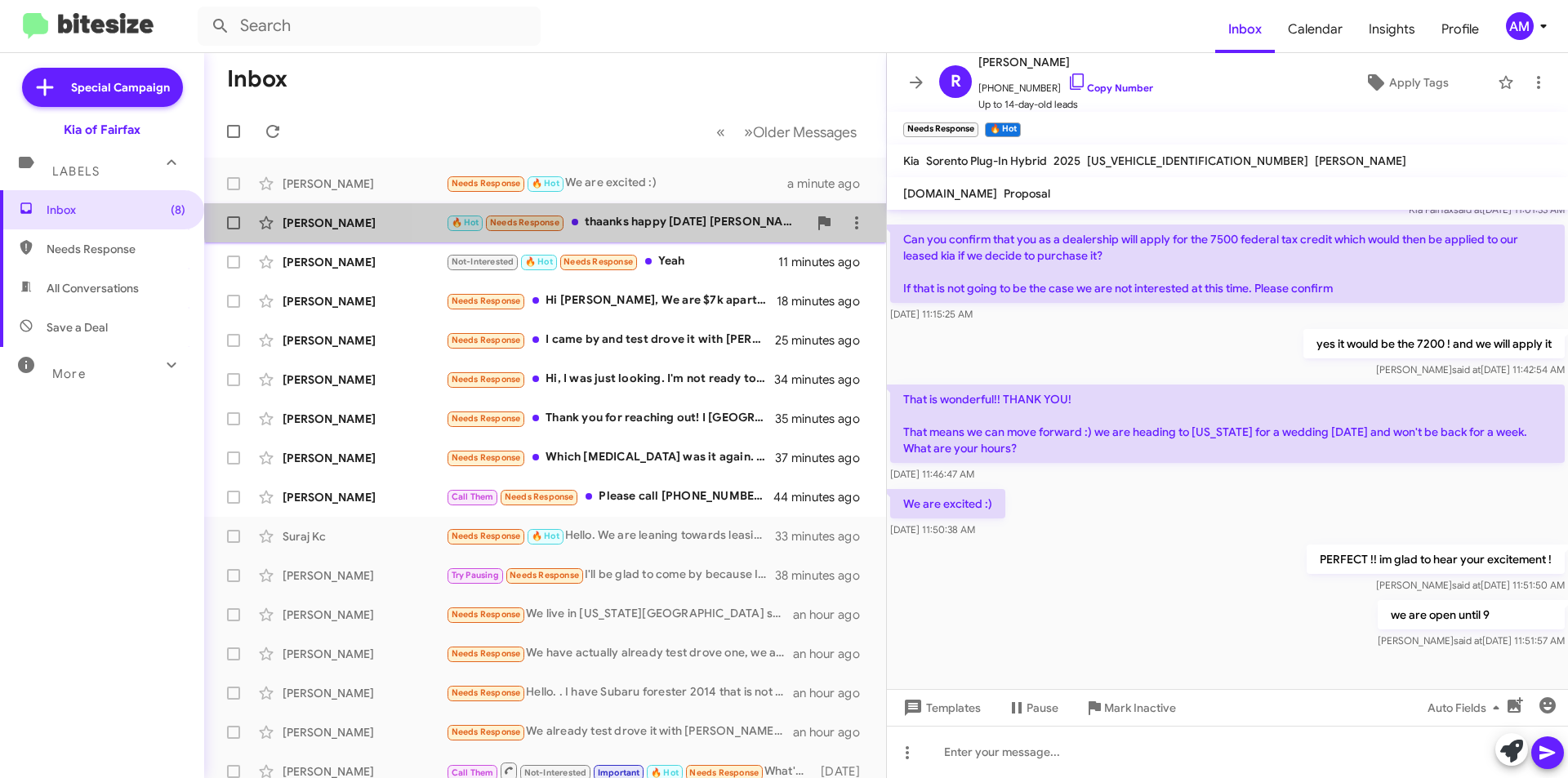
click at [731, 209] on div "[PERSON_NAME] 🔥 Hot Needs Response thaanks happy [DATE] [PERSON_NAME]. I'm ok h…" at bounding box center [546, 223] width 656 height 32
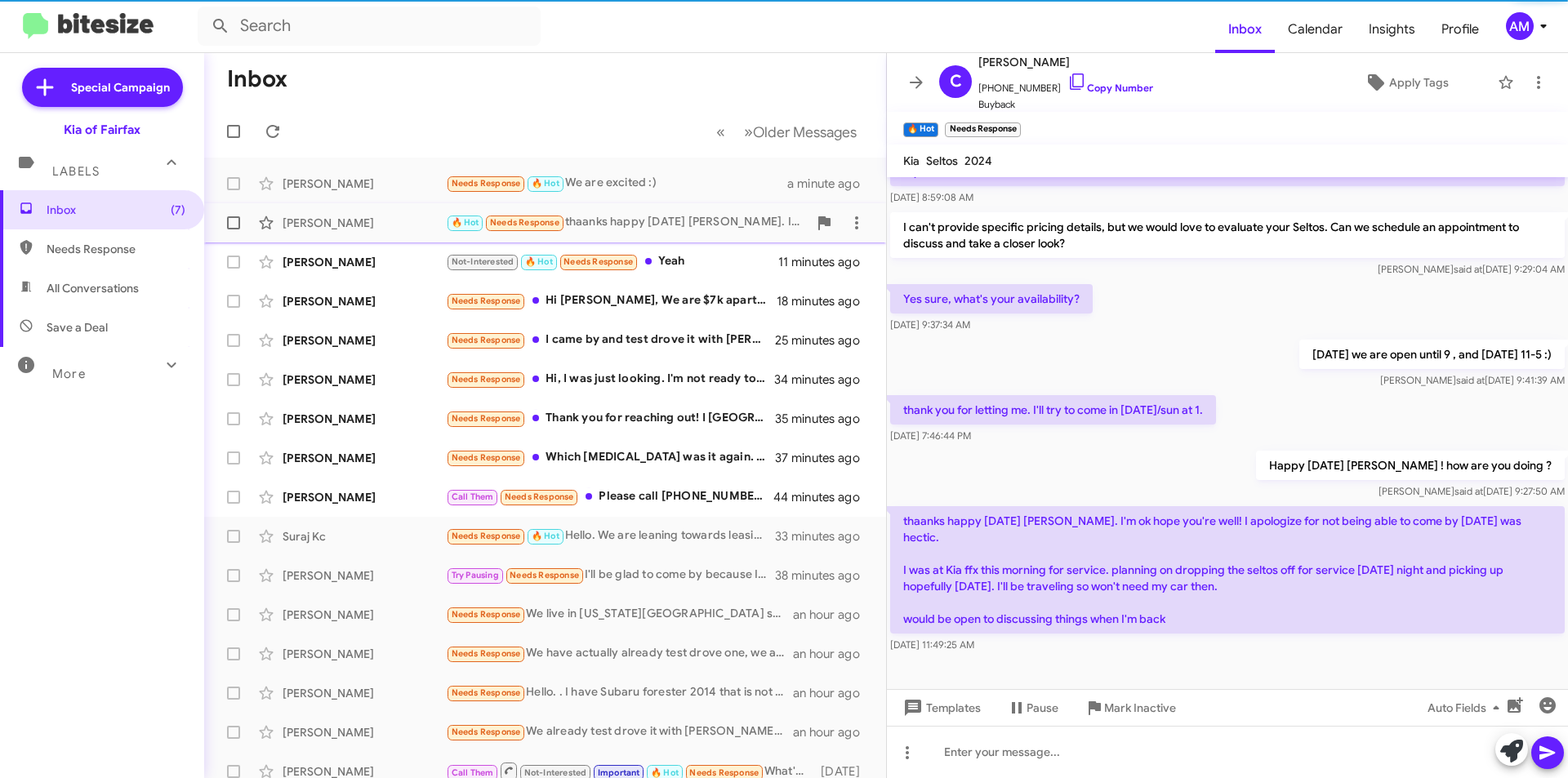
scroll to position [128, 0]
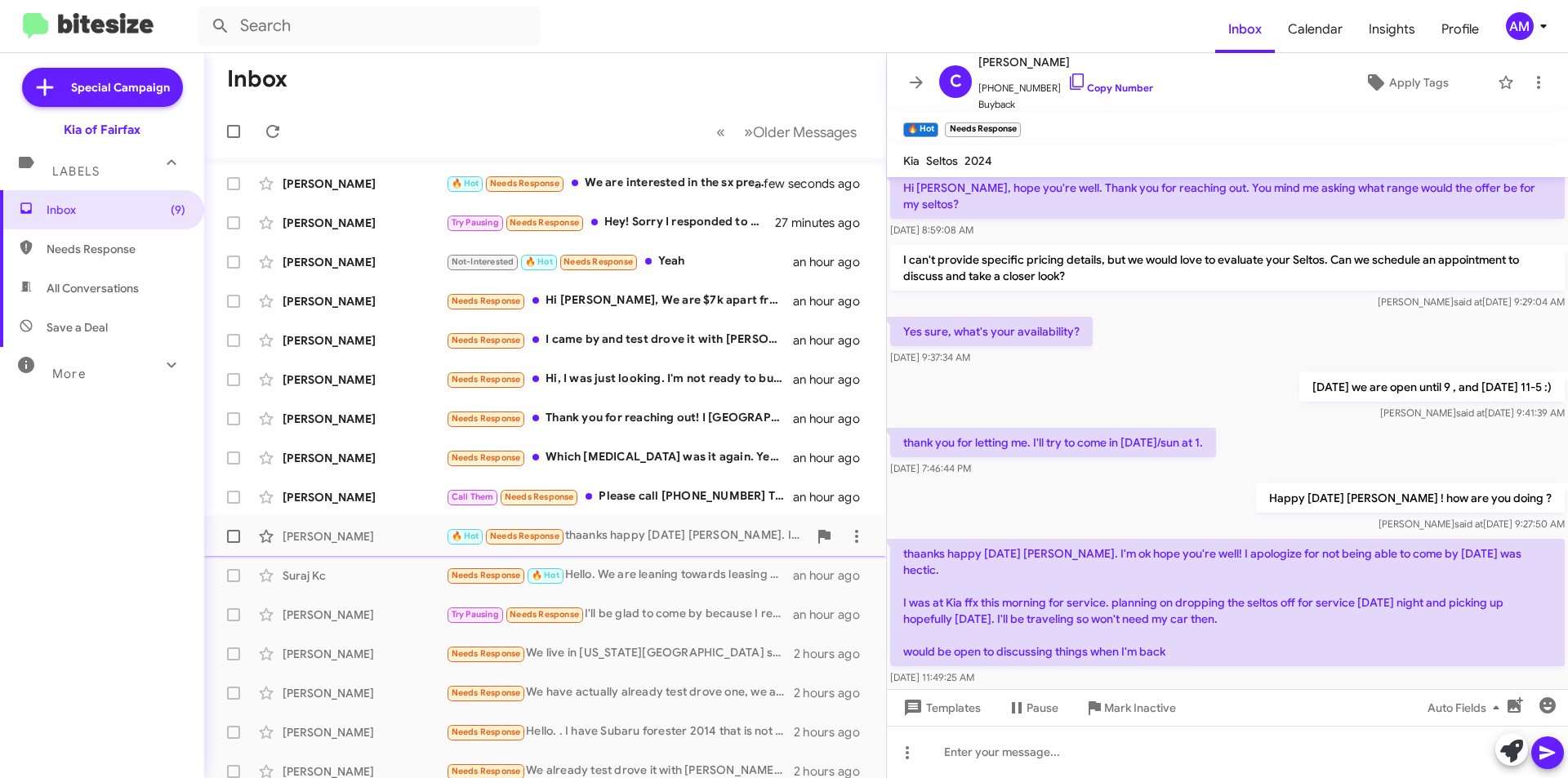
click at [609, 519] on span "[PERSON_NAME] 🔥 Hot Needs Response thaanks happy [DATE] [PERSON_NAME]. I'm ok h…" at bounding box center [545, 536] width 682 height 39
click at [616, 501] on div "Call Them Needs Response Please call [PHONE_NUMBER] Thank you" at bounding box center [627, 497] width 362 height 19
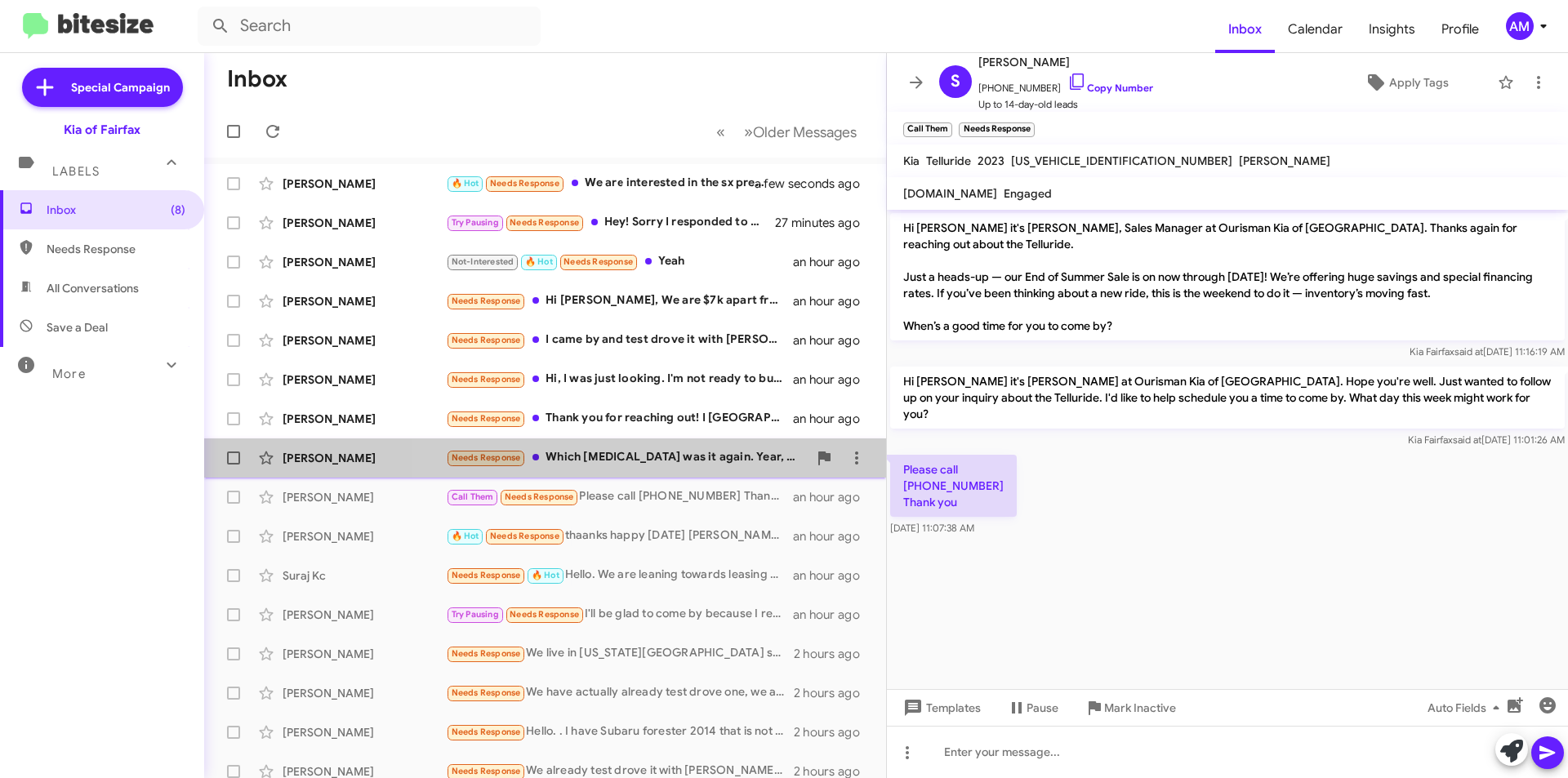
click at [713, 459] on div "Needs Response Which [MEDICAL_DATA] was it again. Year, make, model, miles, etc" at bounding box center [627, 458] width 362 height 19
